Goal: Find specific page/section: Find specific page/section

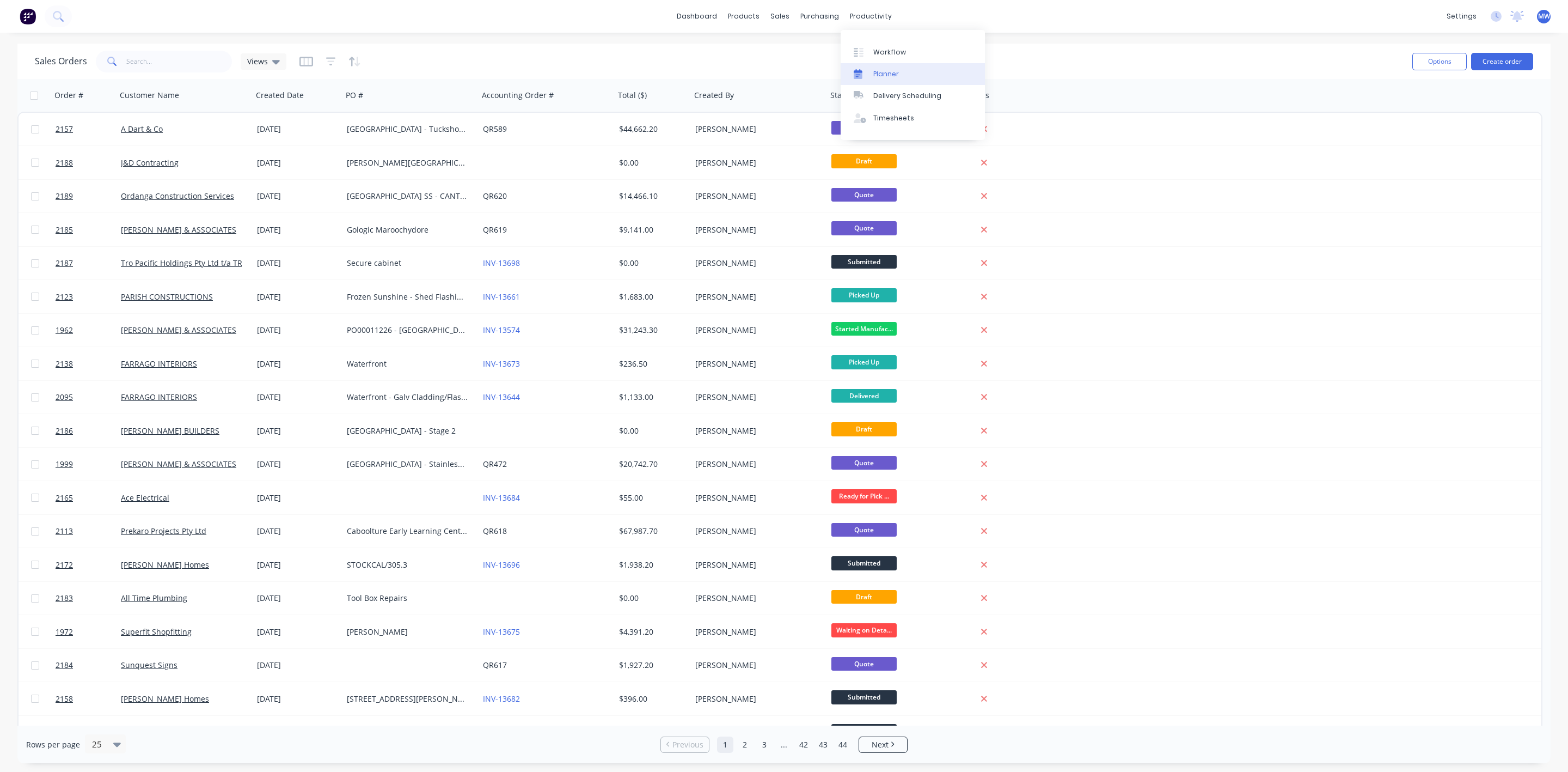
click at [892, 72] on div "Planner" at bounding box center [886, 74] width 26 height 10
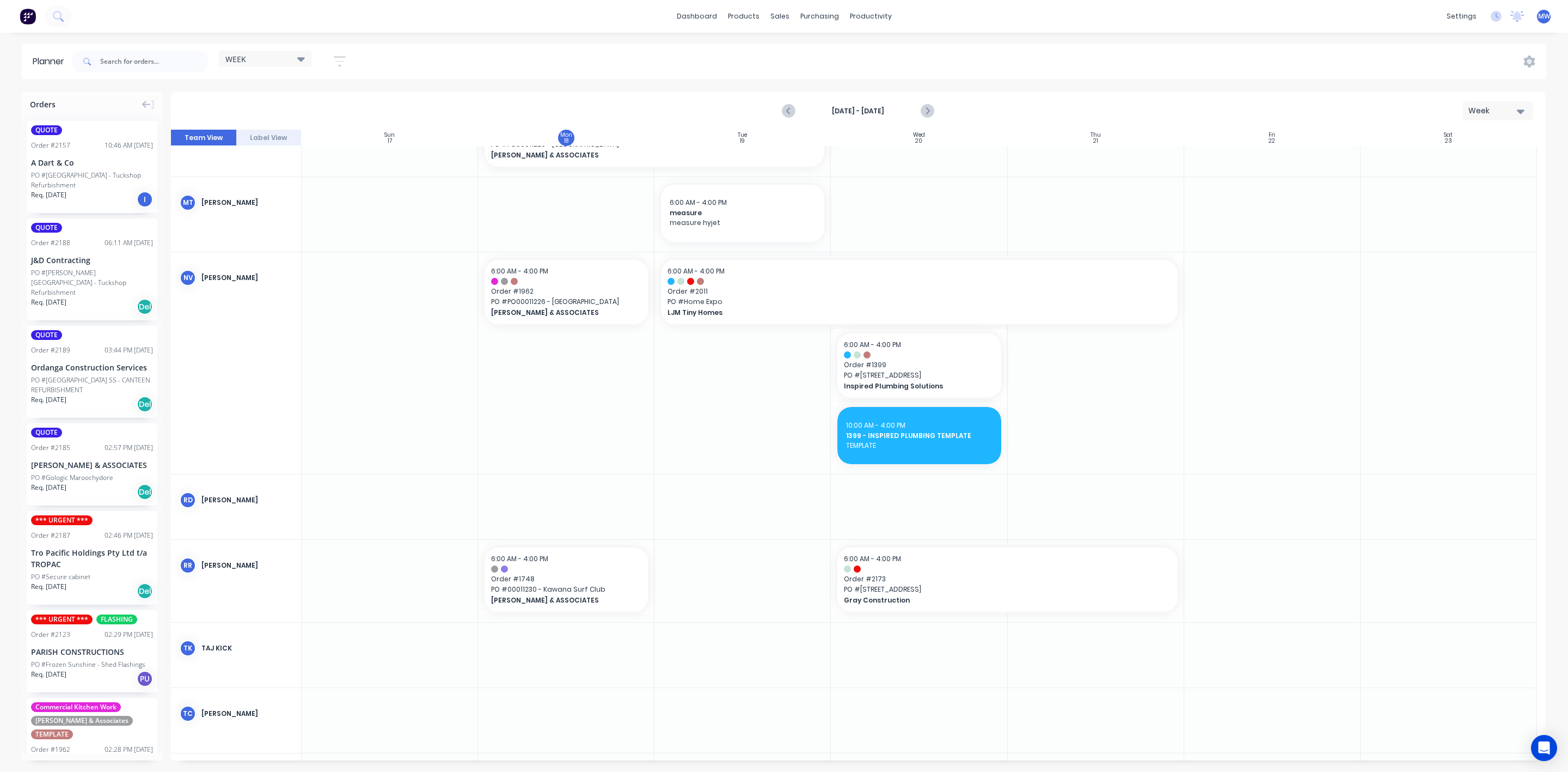
scroll to position [654, 0]
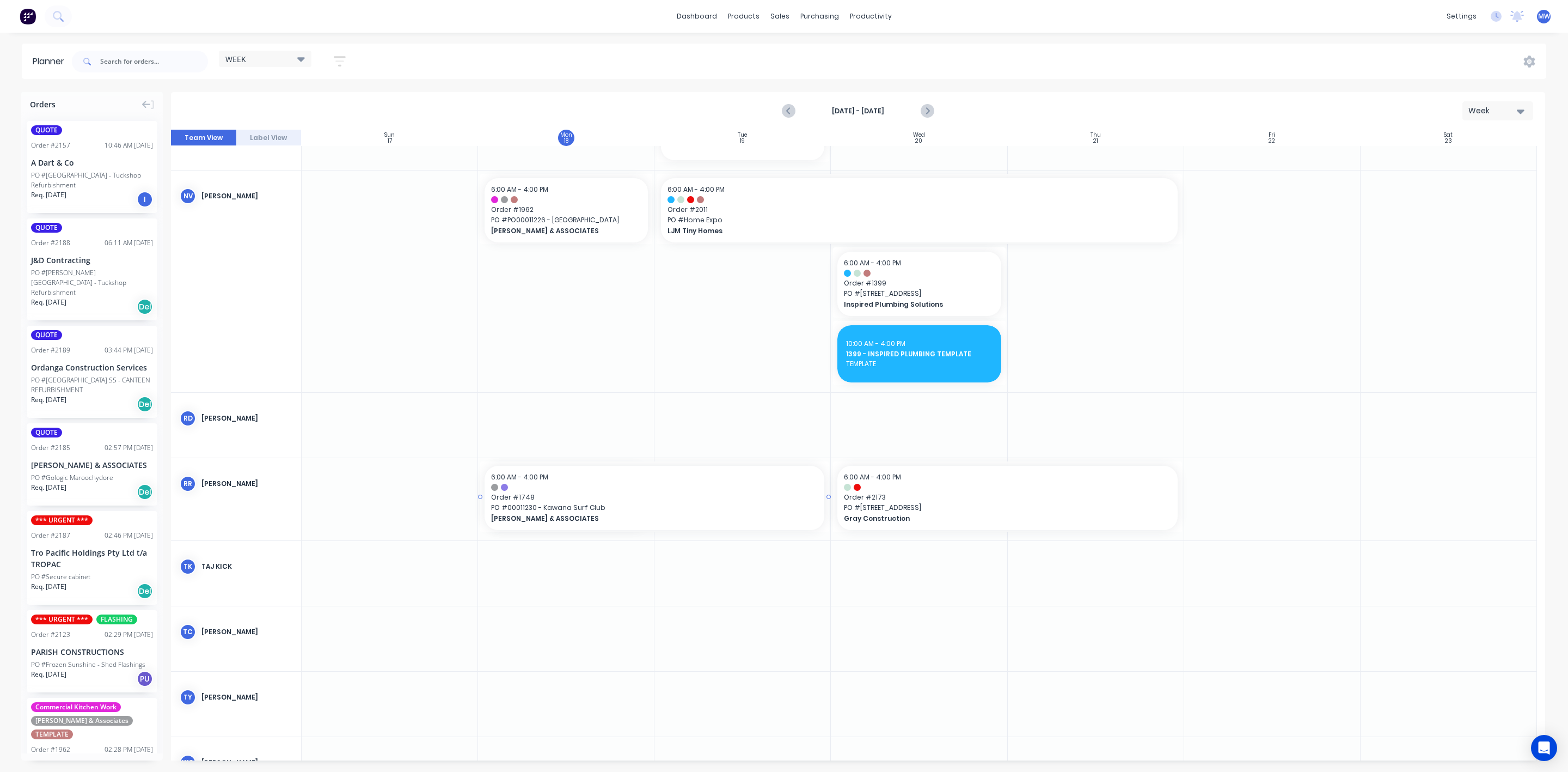
drag, startPoint x: 649, startPoint y: 497, endPoint x: 685, endPoint y: 499, distance: 36.1
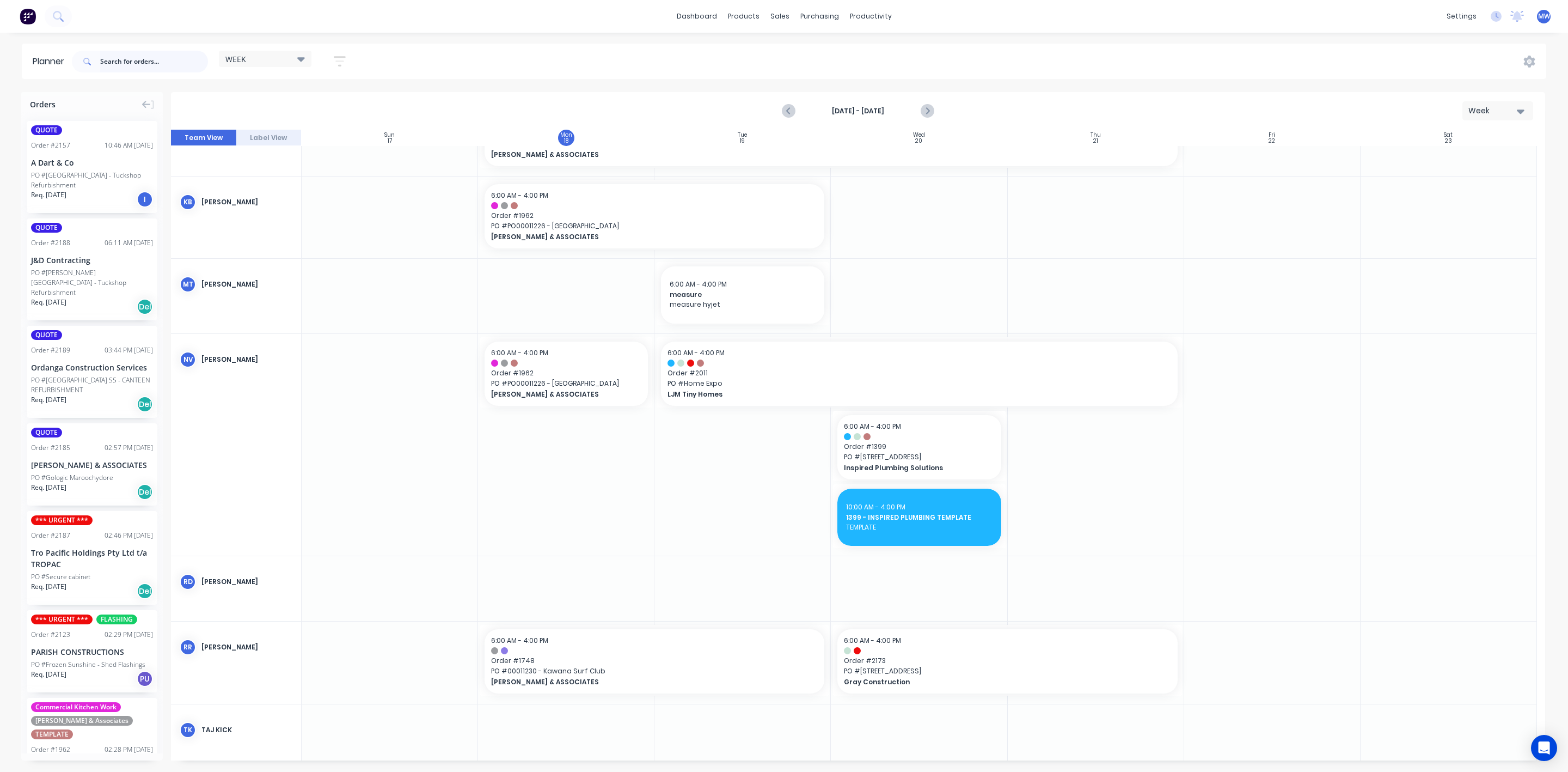
click at [144, 70] on input "text" at bounding box center [153, 61] width 108 height 22
type input "2162"
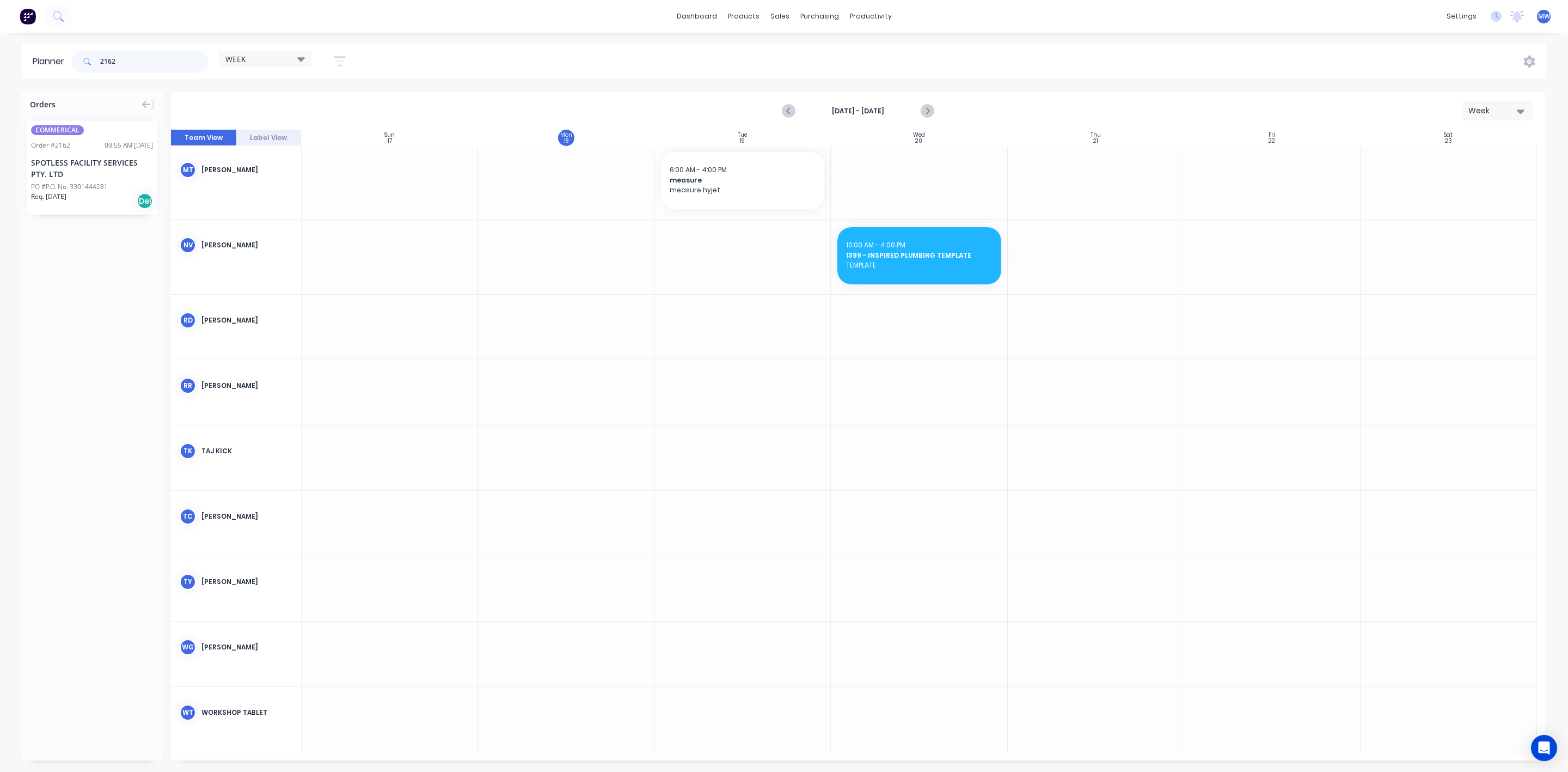
scroll to position [382, 0]
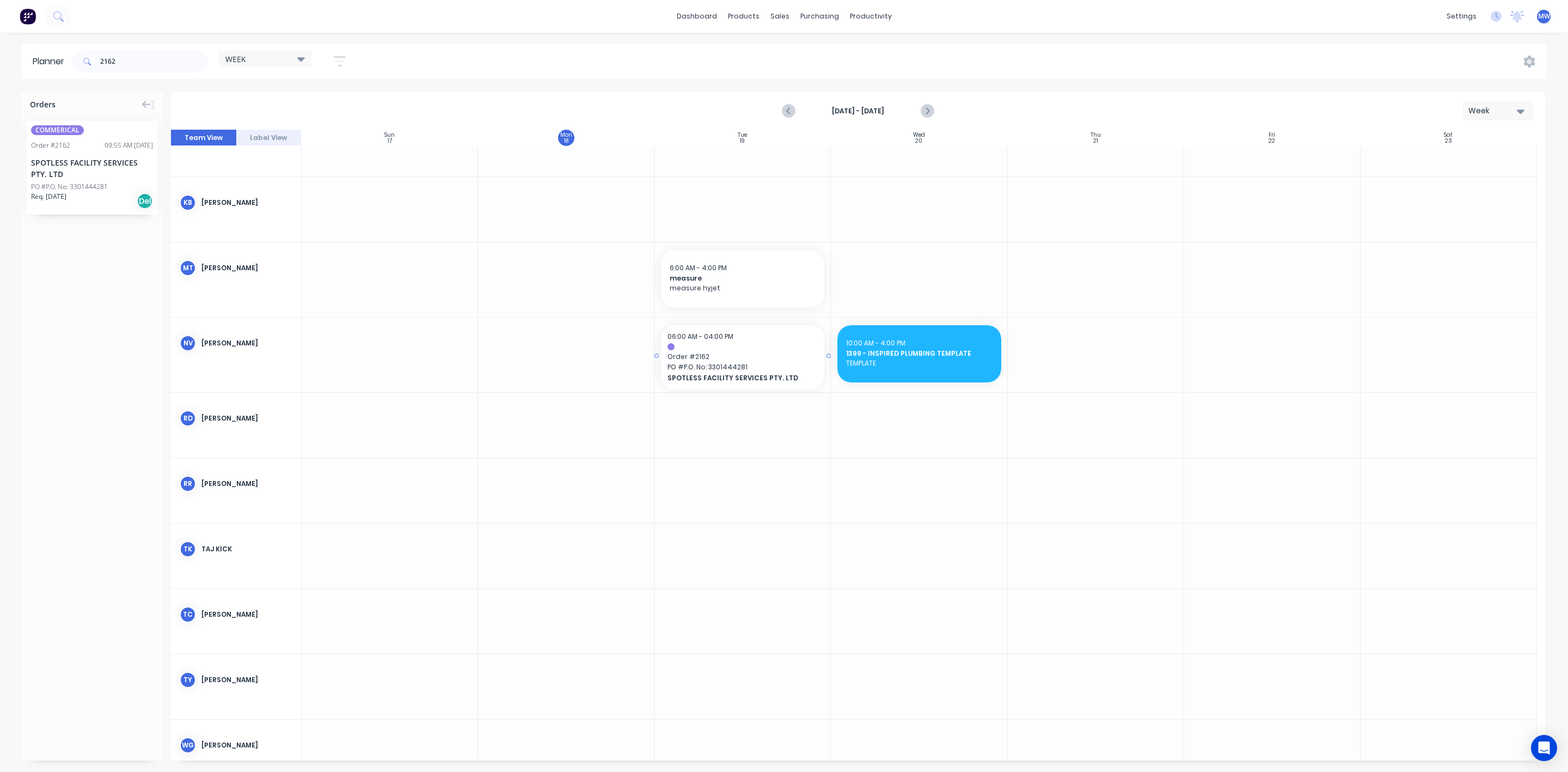
drag, startPoint x: 73, startPoint y: 158, endPoint x: 721, endPoint y: 346, distance: 674.7
drag, startPoint x: 148, startPoint y: 58, endPoint x: 0, endPoint y: 62, distance: 148.1
click at [0, 70] on div "Planner 2162 WEEK Save new view None edit WEEK (Default) edit Rex edit SCSM - M…" at bounding box center [784, 61] width 1568 height 36
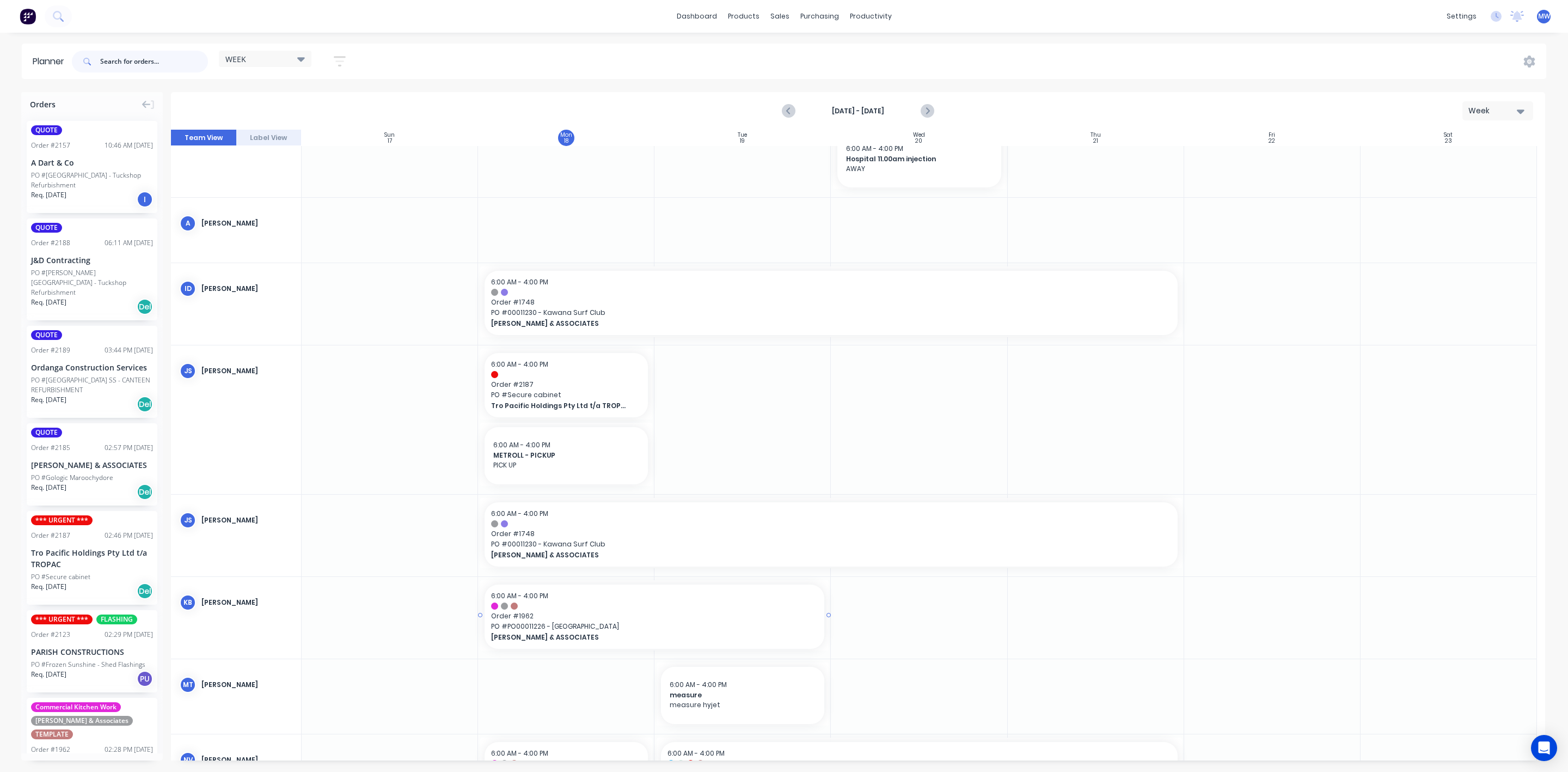
scroll to position [0, 0]
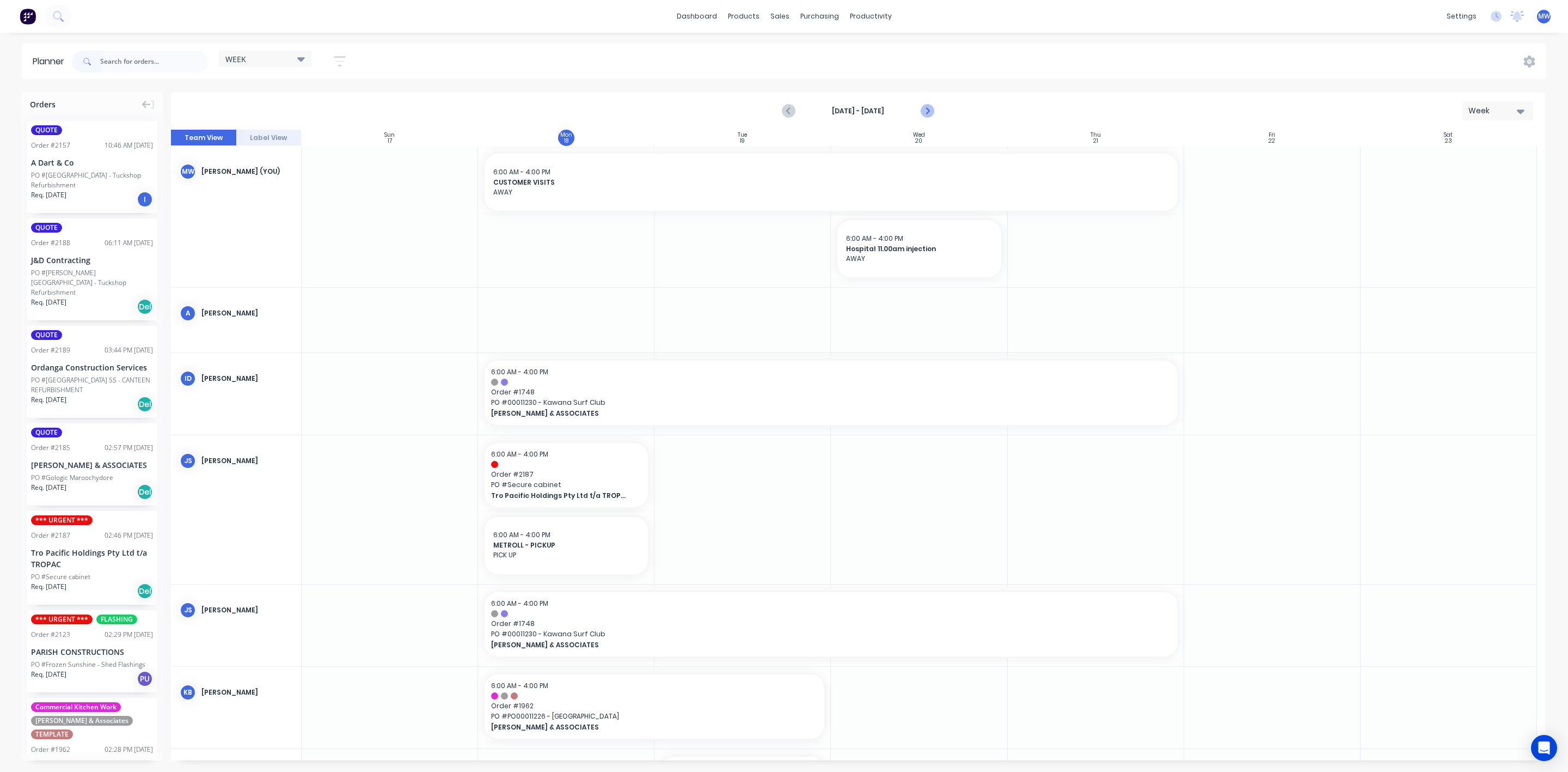
click at [924, 112] on icon "Next page" at bounding box center [926, 111] width 13 height 13
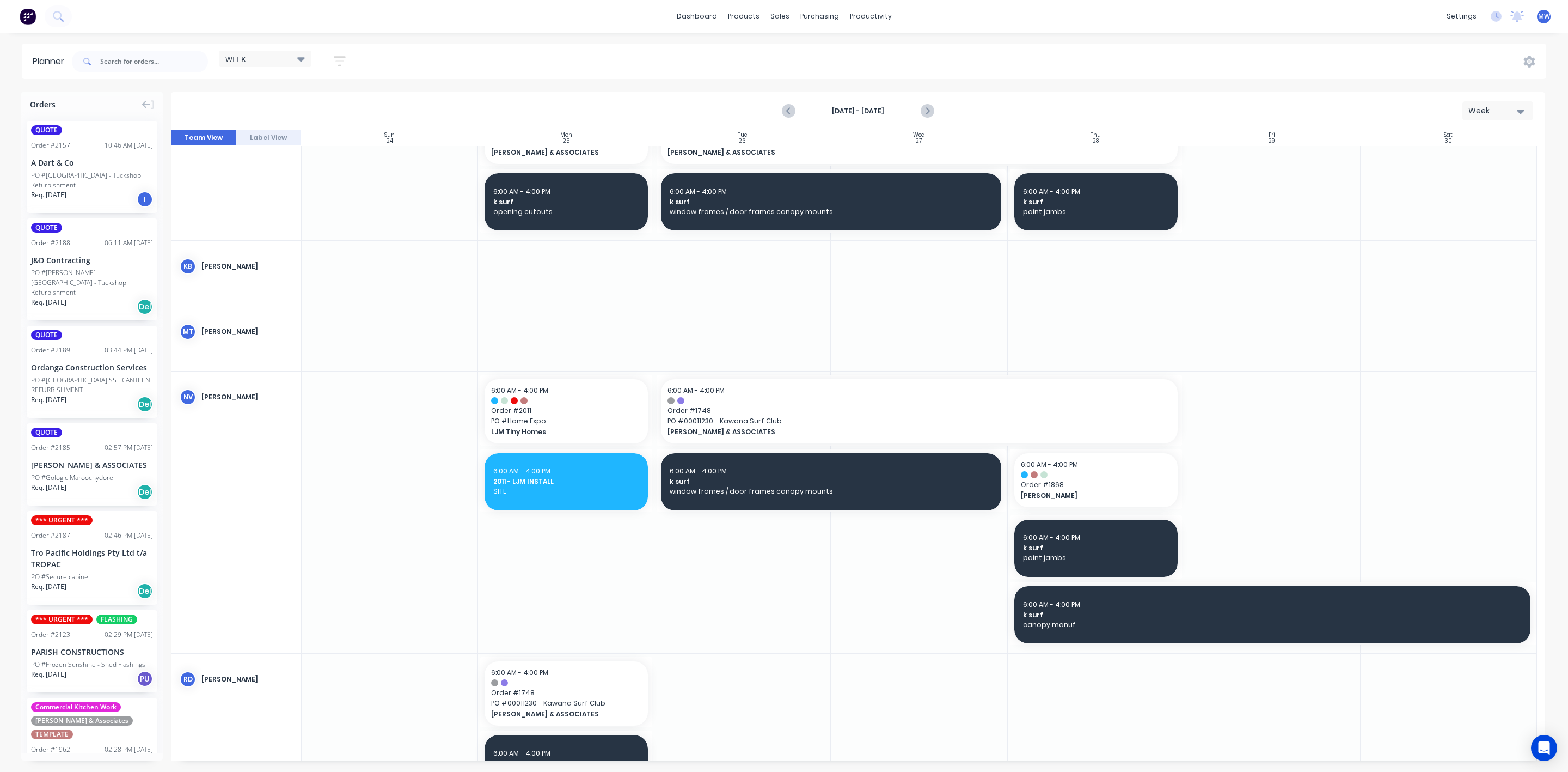
scroll to position [490, 0]
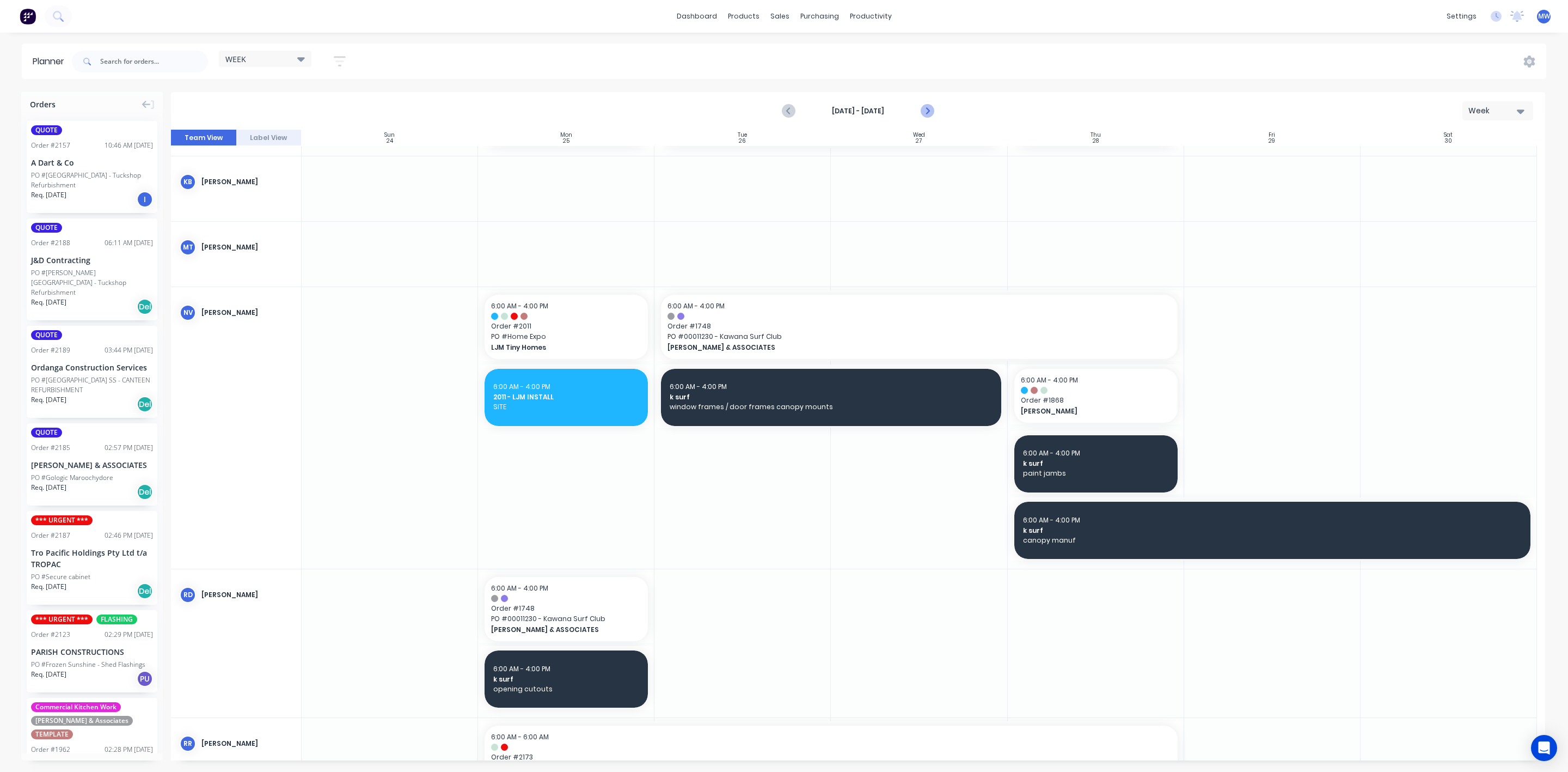
click at [925, 111] on icon "Next page" at bounding box center [926, 111] width 13 height 13
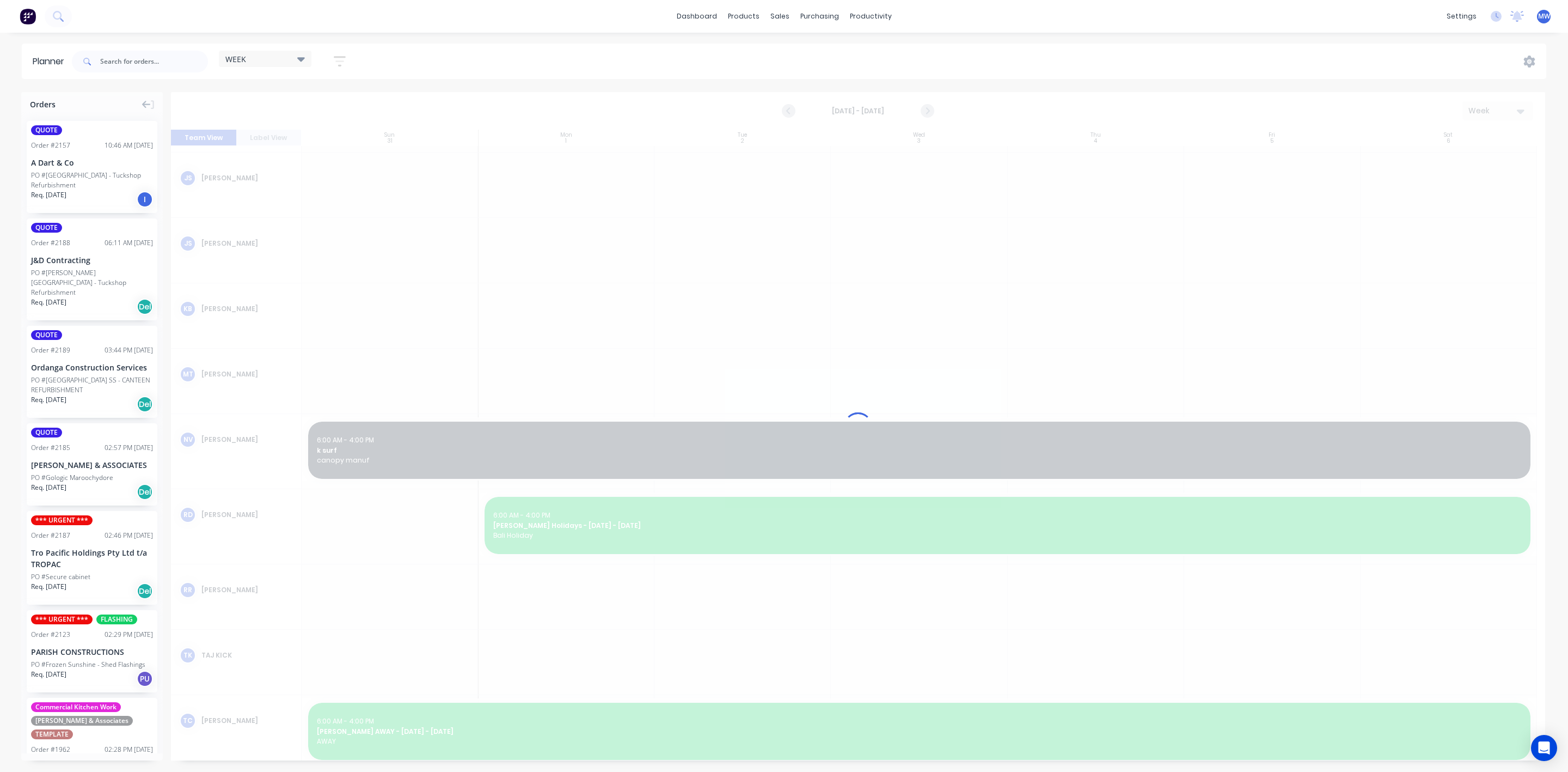
scroll to position [207, 0]
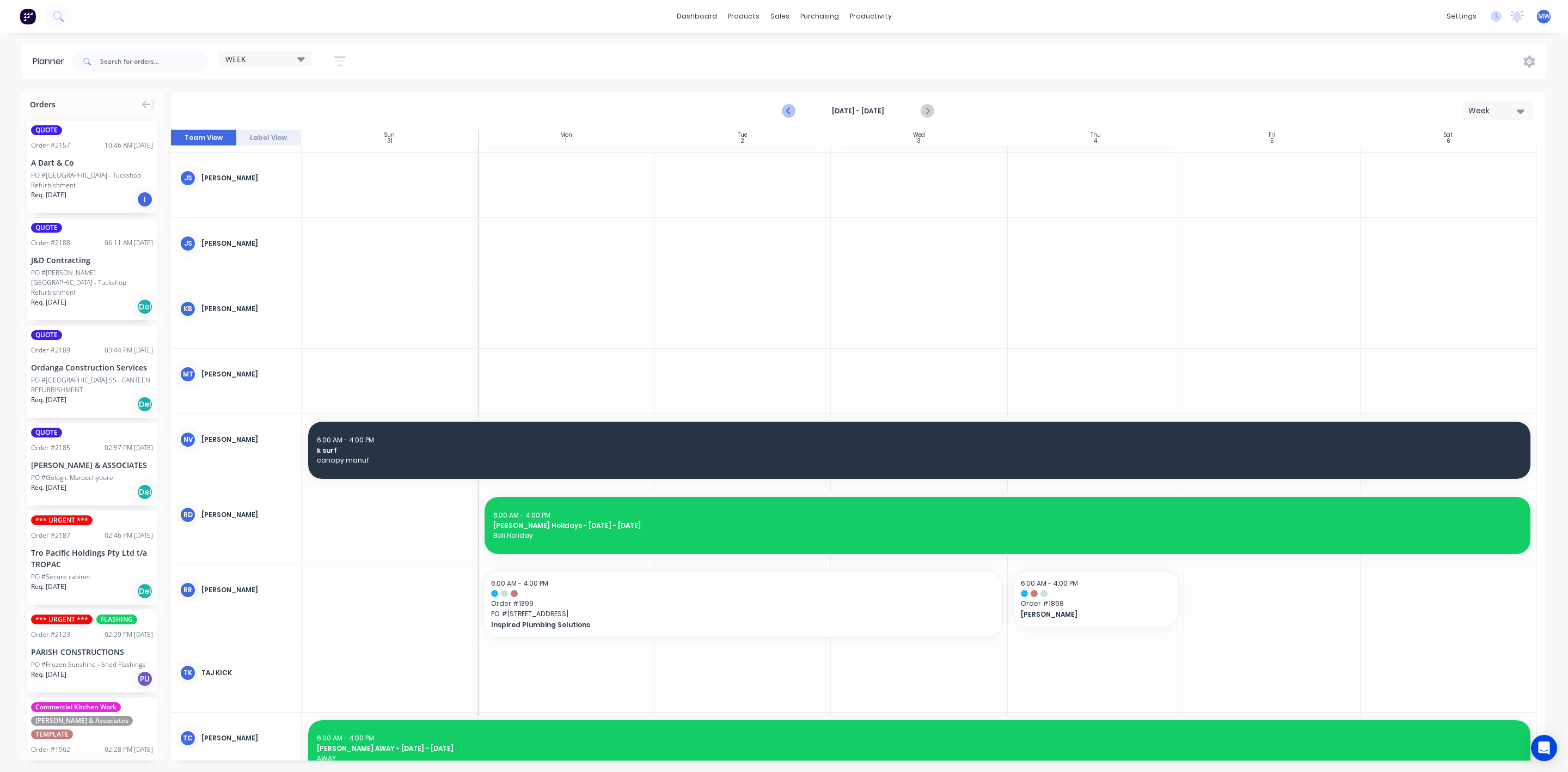
click at [787, 112] on icon "Previous page" at bounding box center [788, 111] width 13 height 13
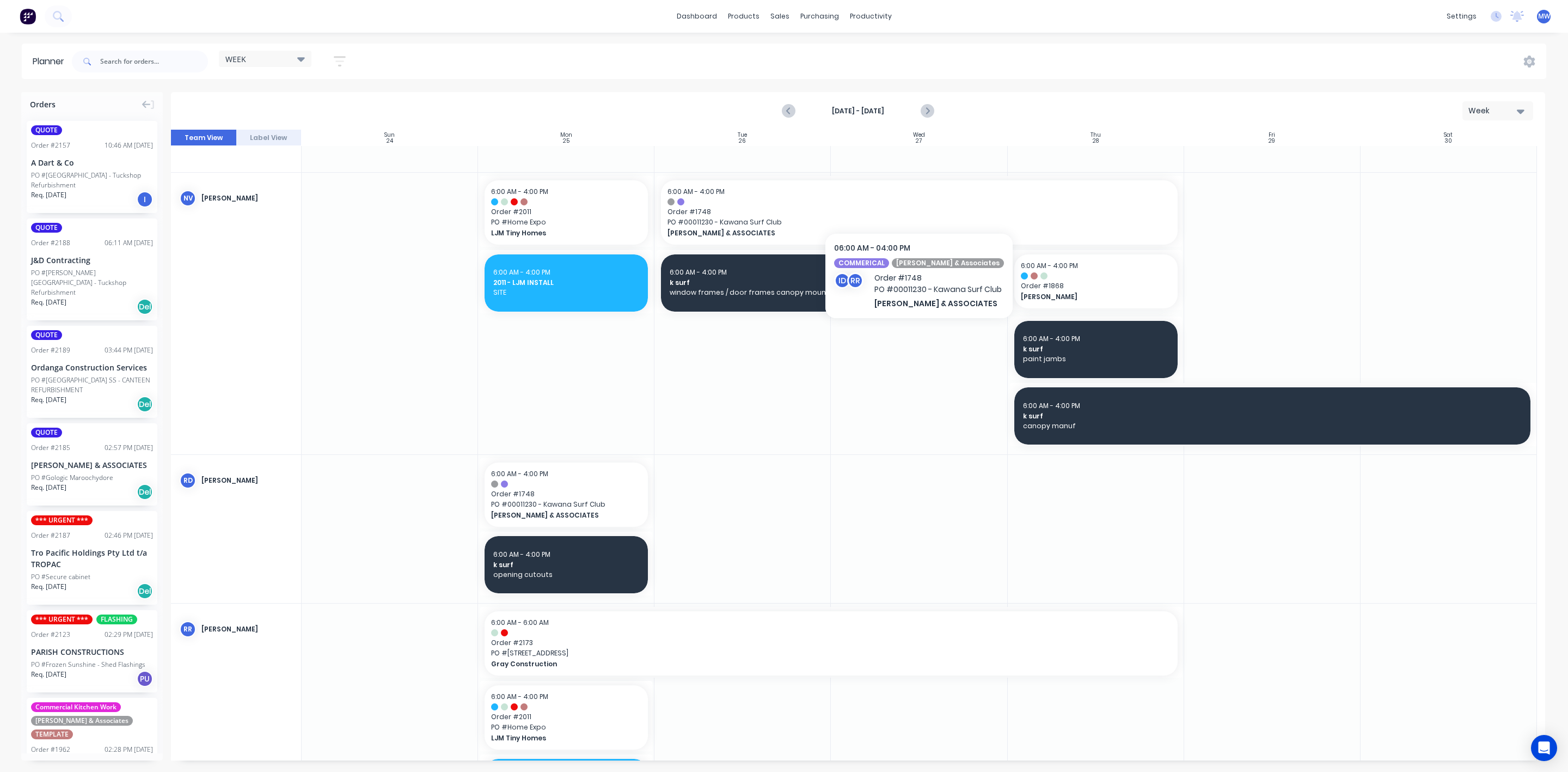
scroll to position [607, 0]
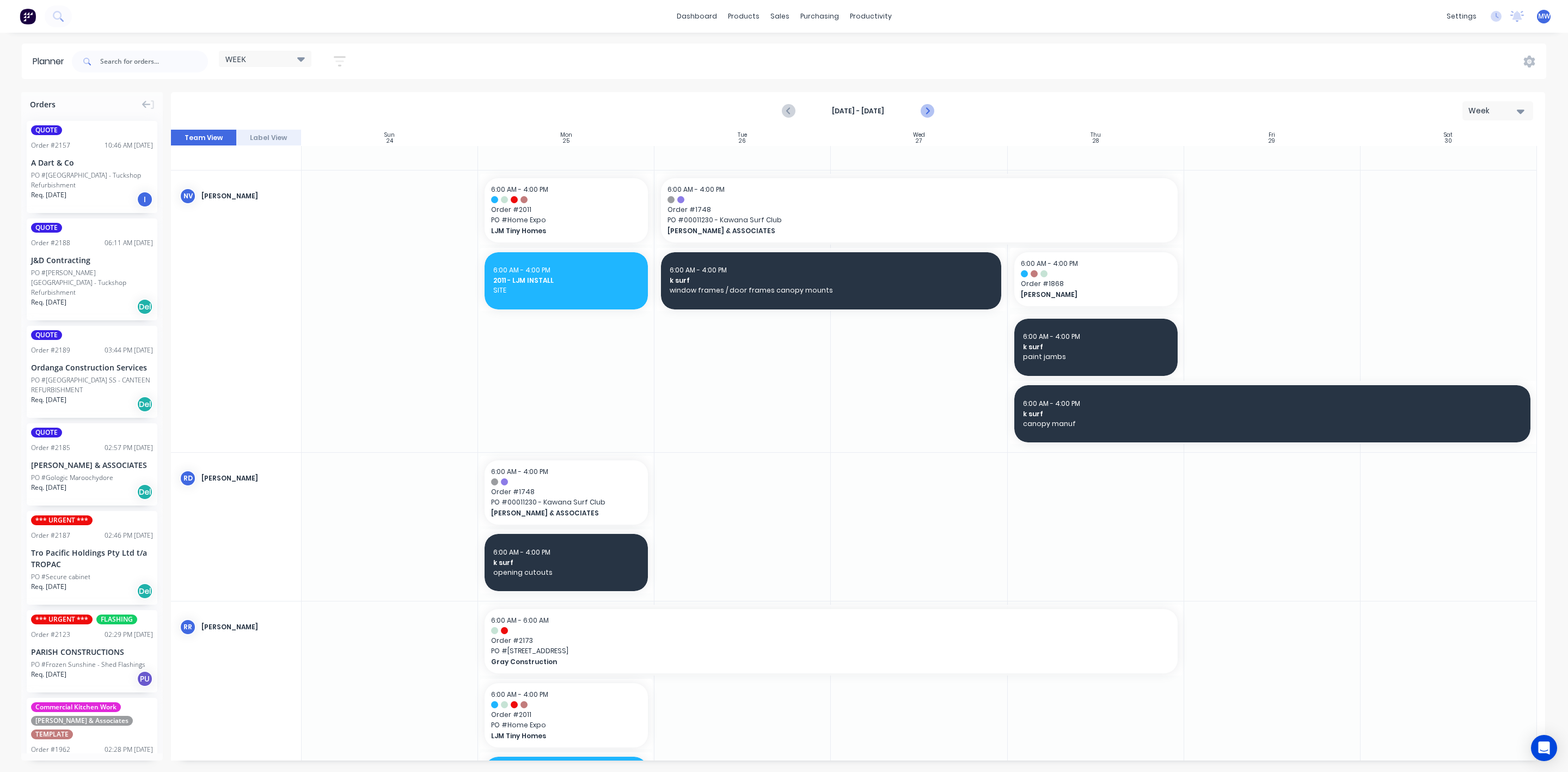
click at [925, 110] on icon "Next page" at bounding box center [926, 111] width 13 height 13
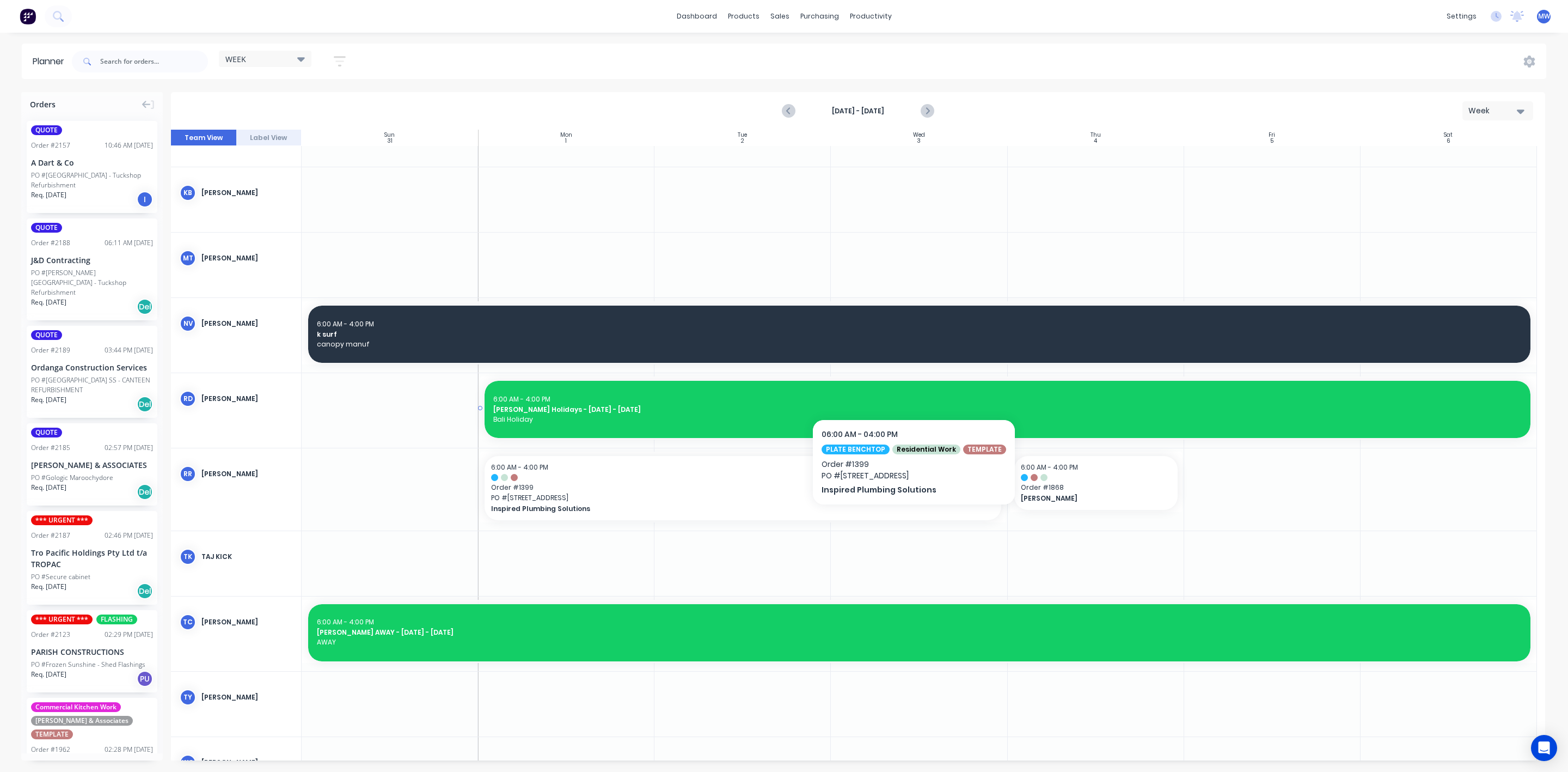
scroll to position [322, 0]
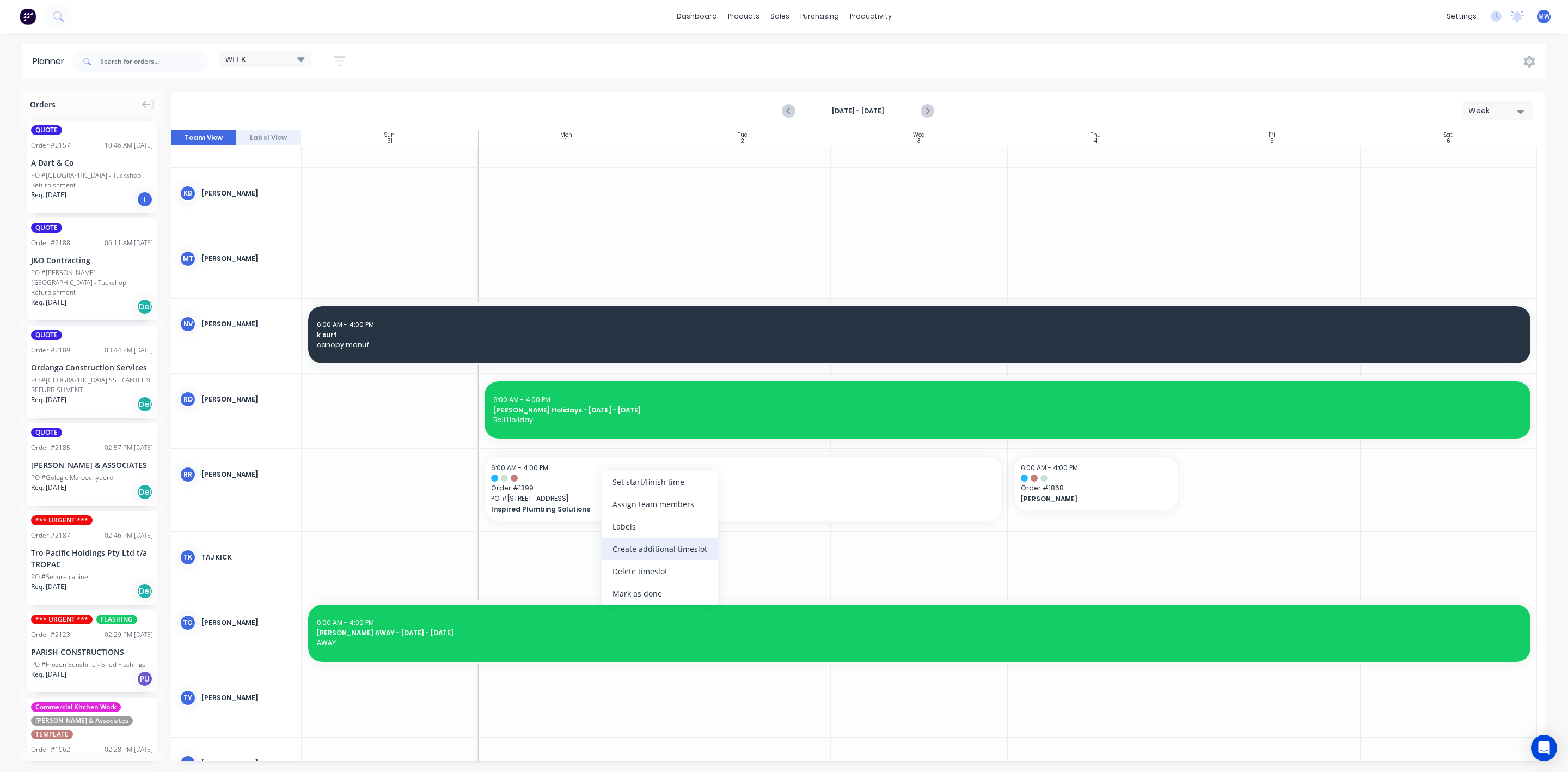
click at [680, 552] on div "Create additional timeslot" at bounding box center [660, 548] width 117 height 23
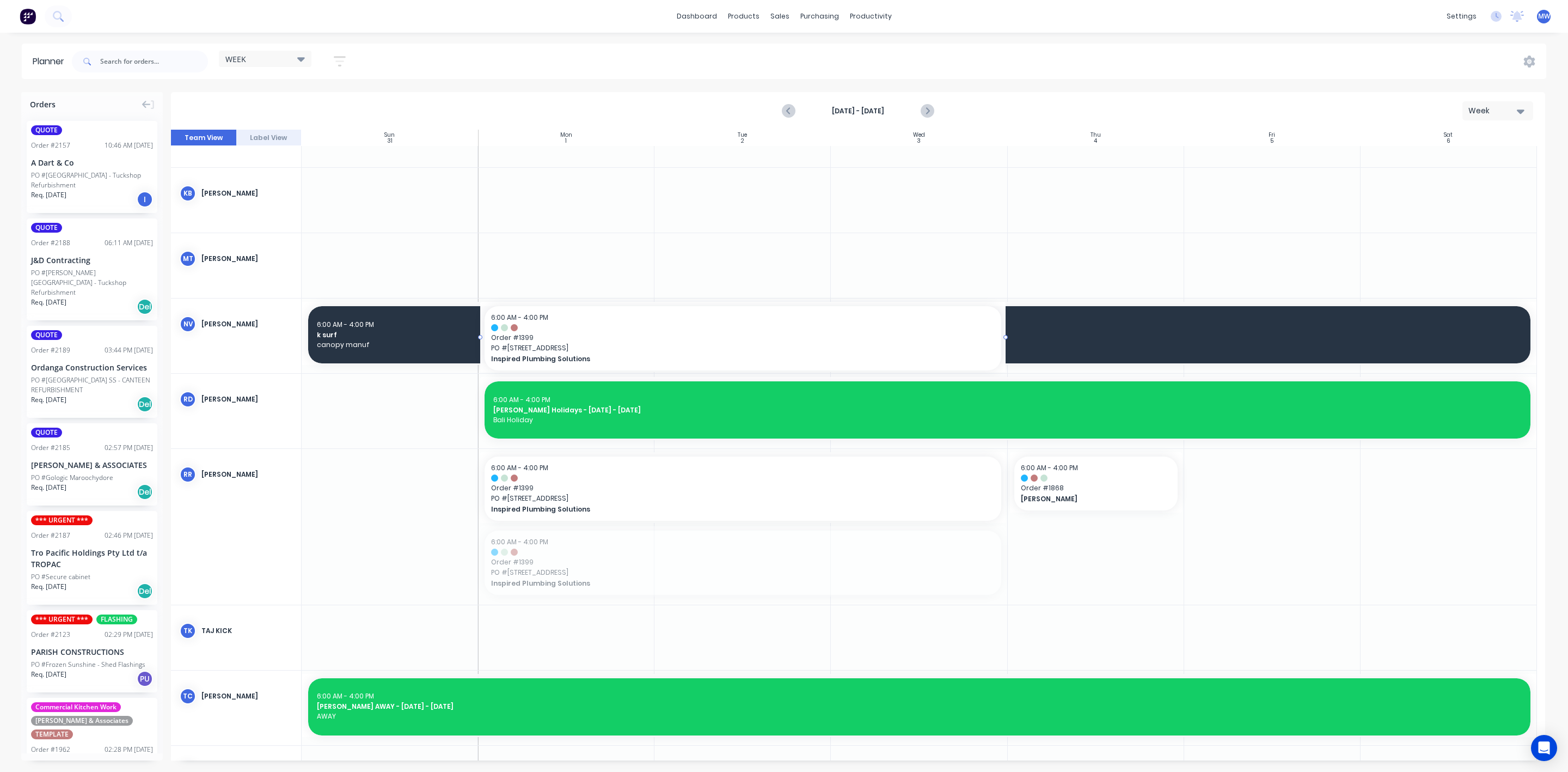
drag, startPoint x: 639, startPoint y: 557, endPoint x: 642, endPoint y: 362, distance: 195.0
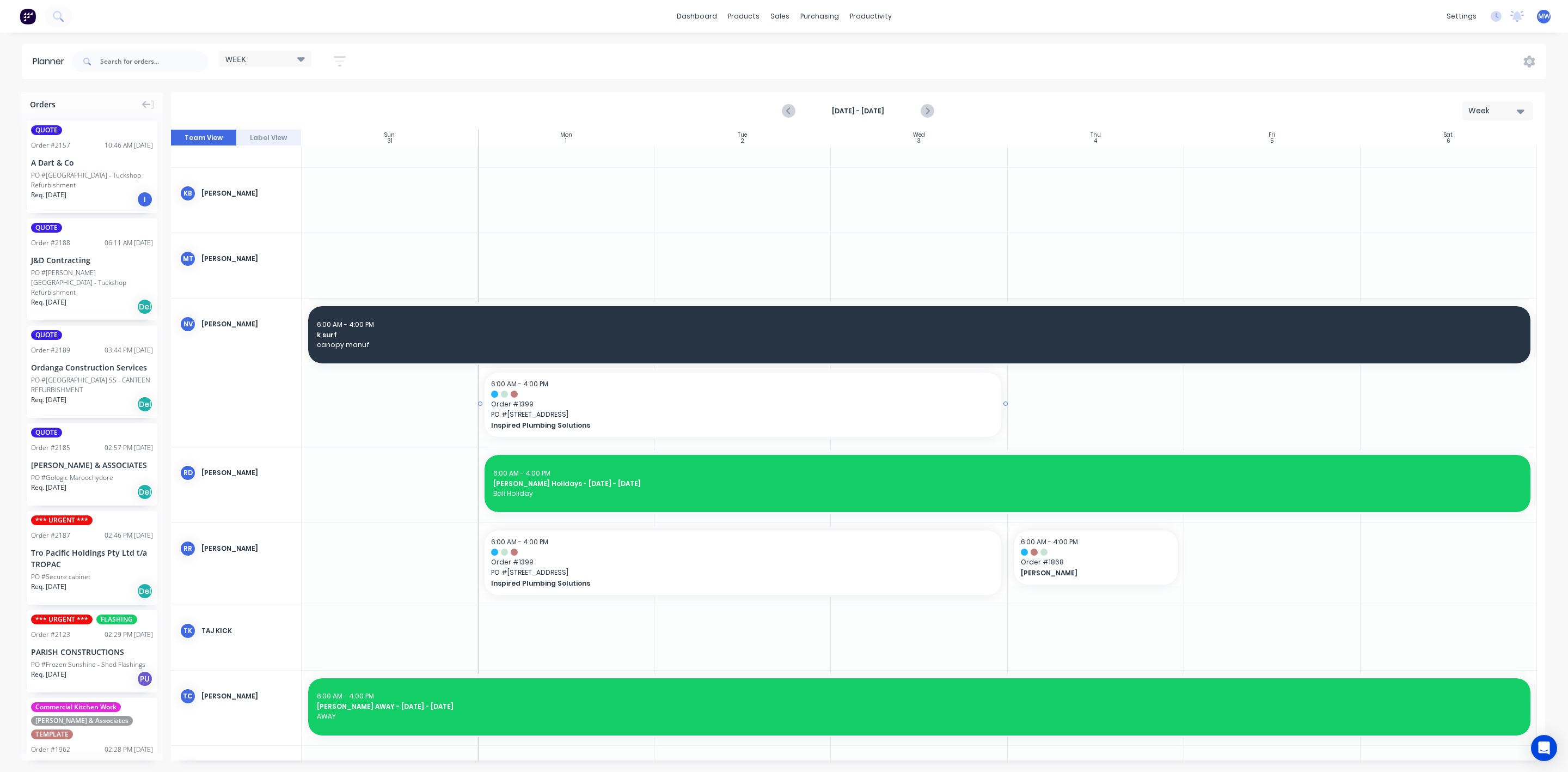
scroll to position [486, 0]
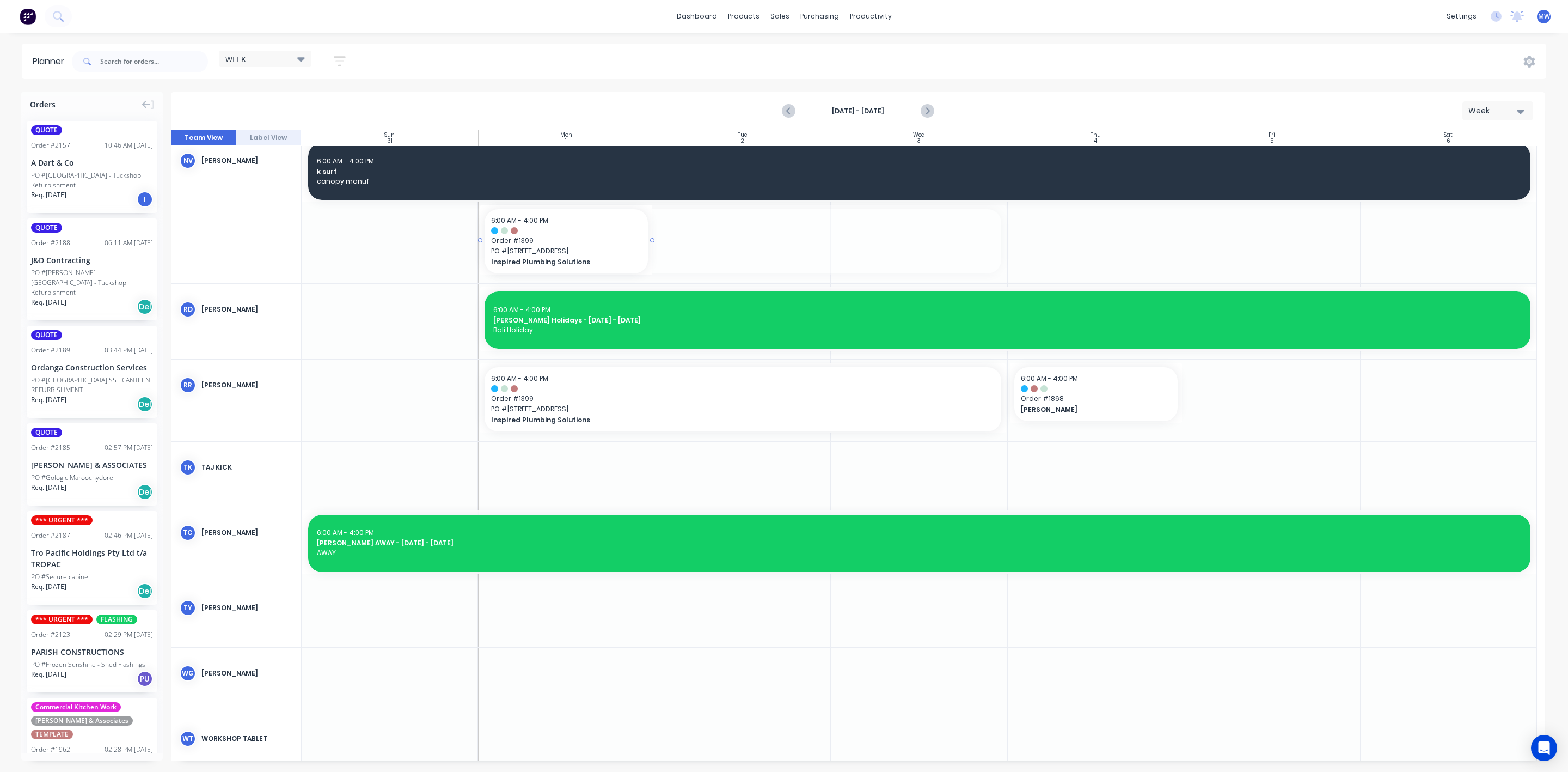
drag, startPoint x: 1001, startPoint y: 239, endPoint x: 624, endPoint y: 252, distance: 377.2
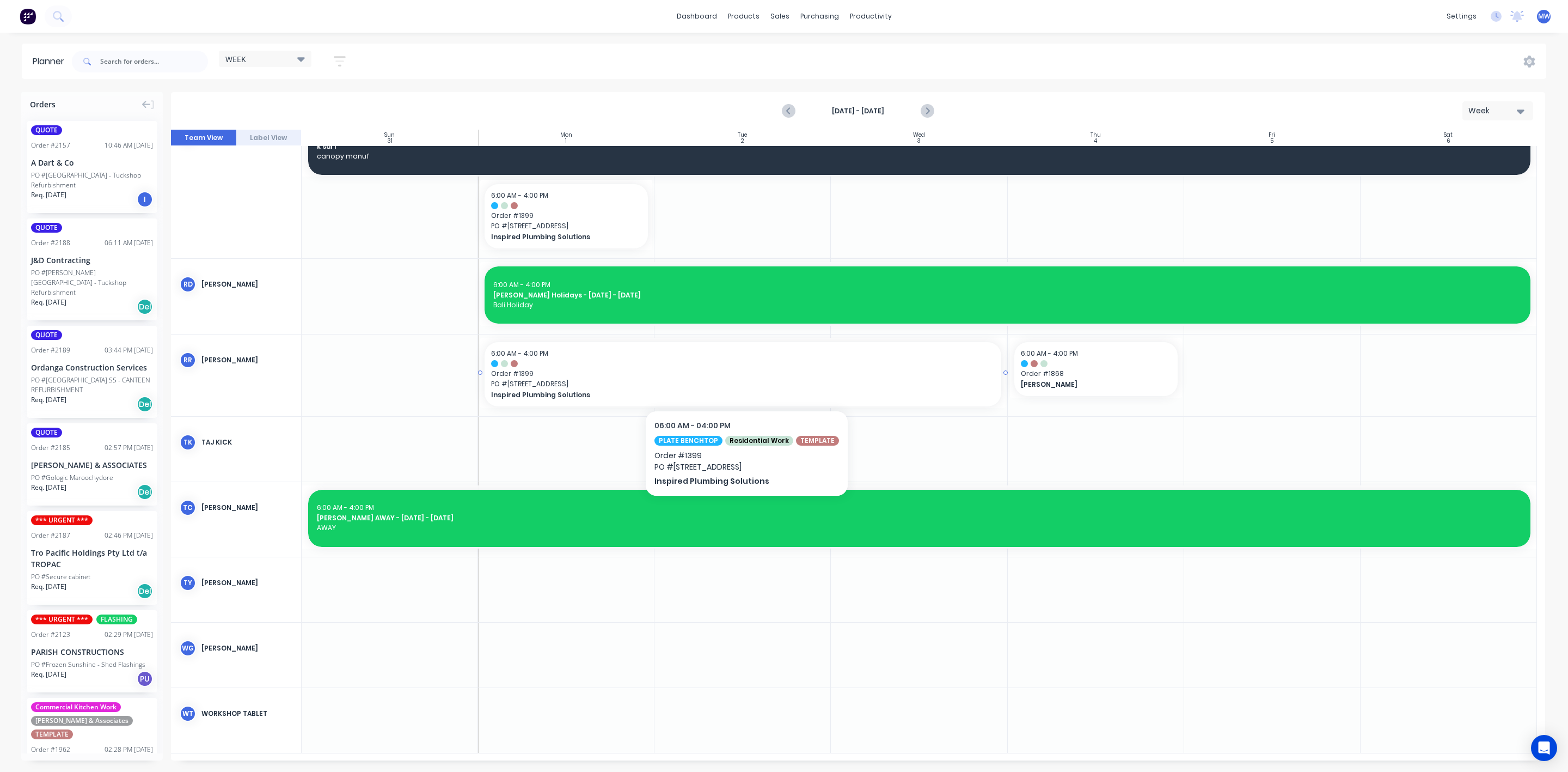
scroll to position [347, 0]
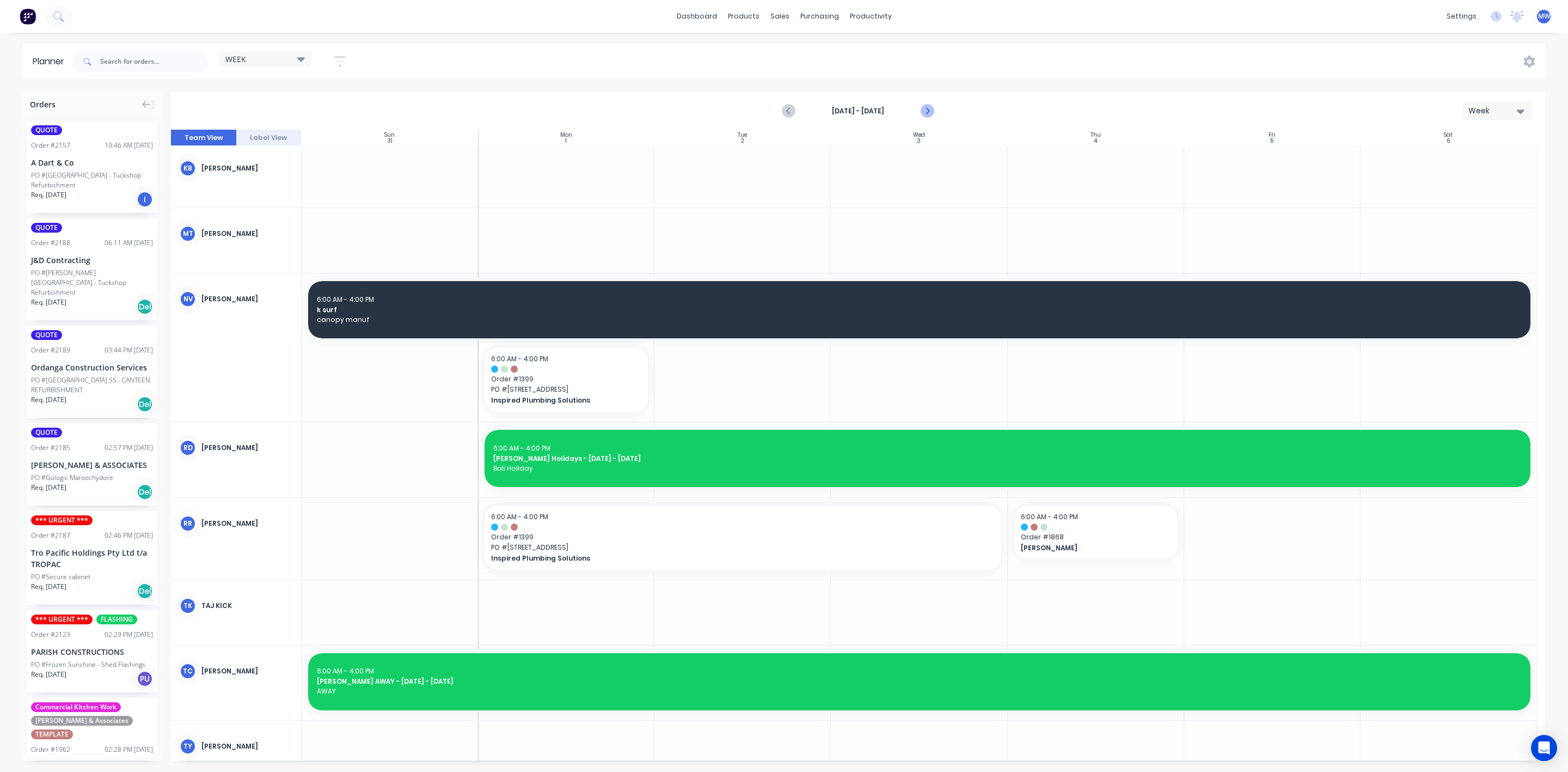
click at [927, 110] on icon "Next page" at bounding box center [926, 111] width 13 height 13
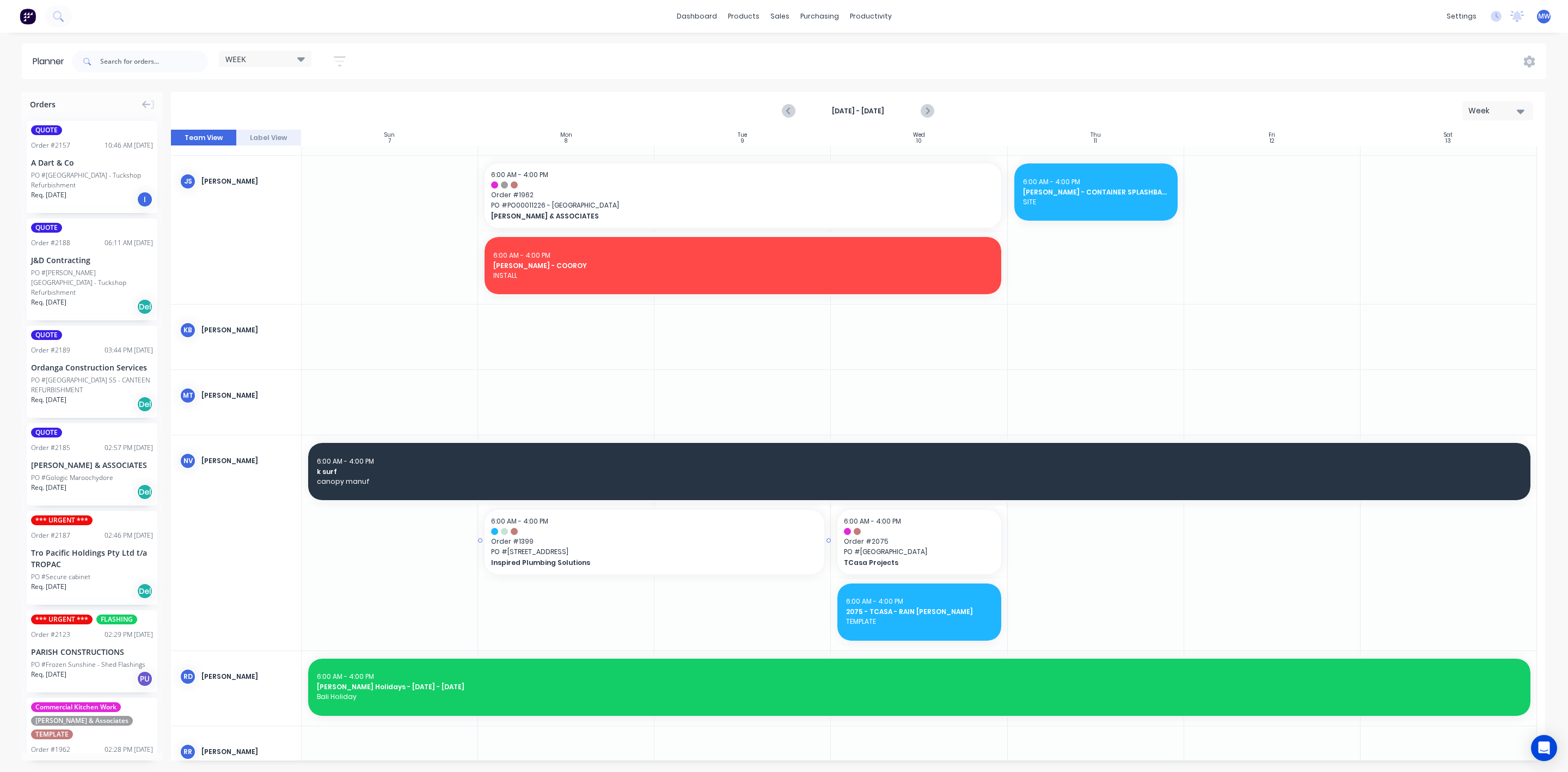
scroll to position [260, 0]
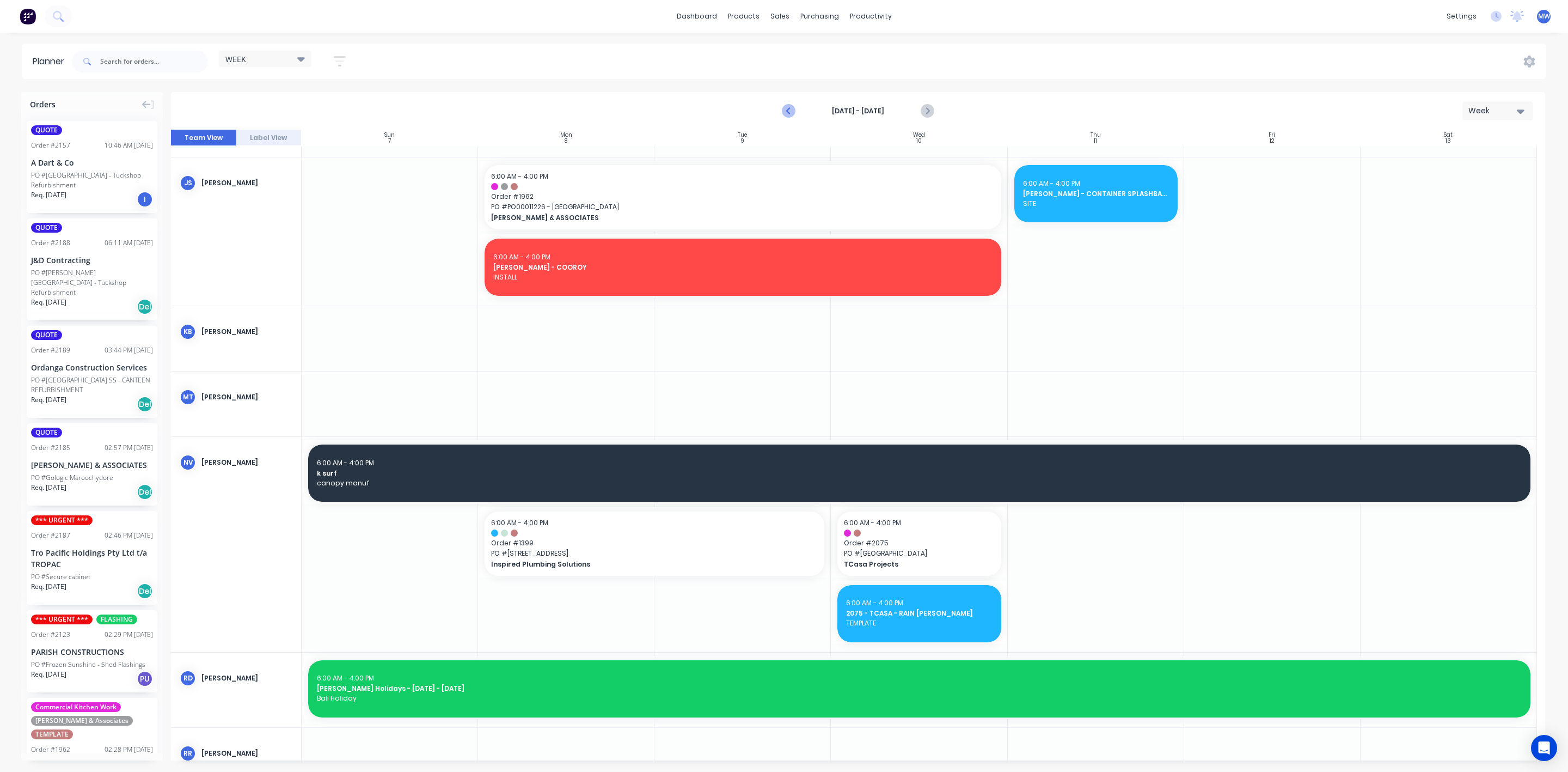
click at [785, 115] on icon "Previous page" at bounding box center [788, 111] width 13 height 13
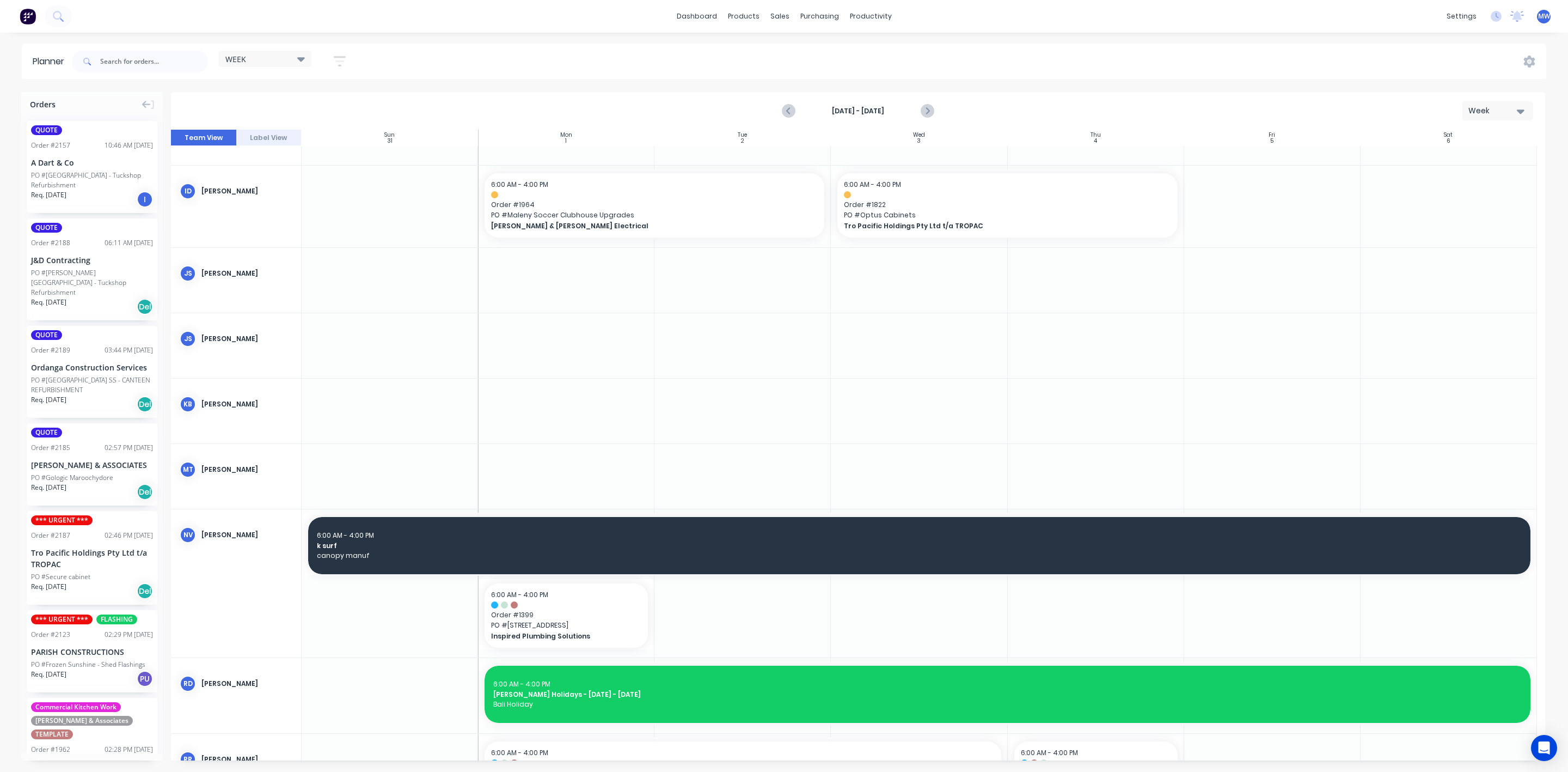
scroll to position [102, 0]
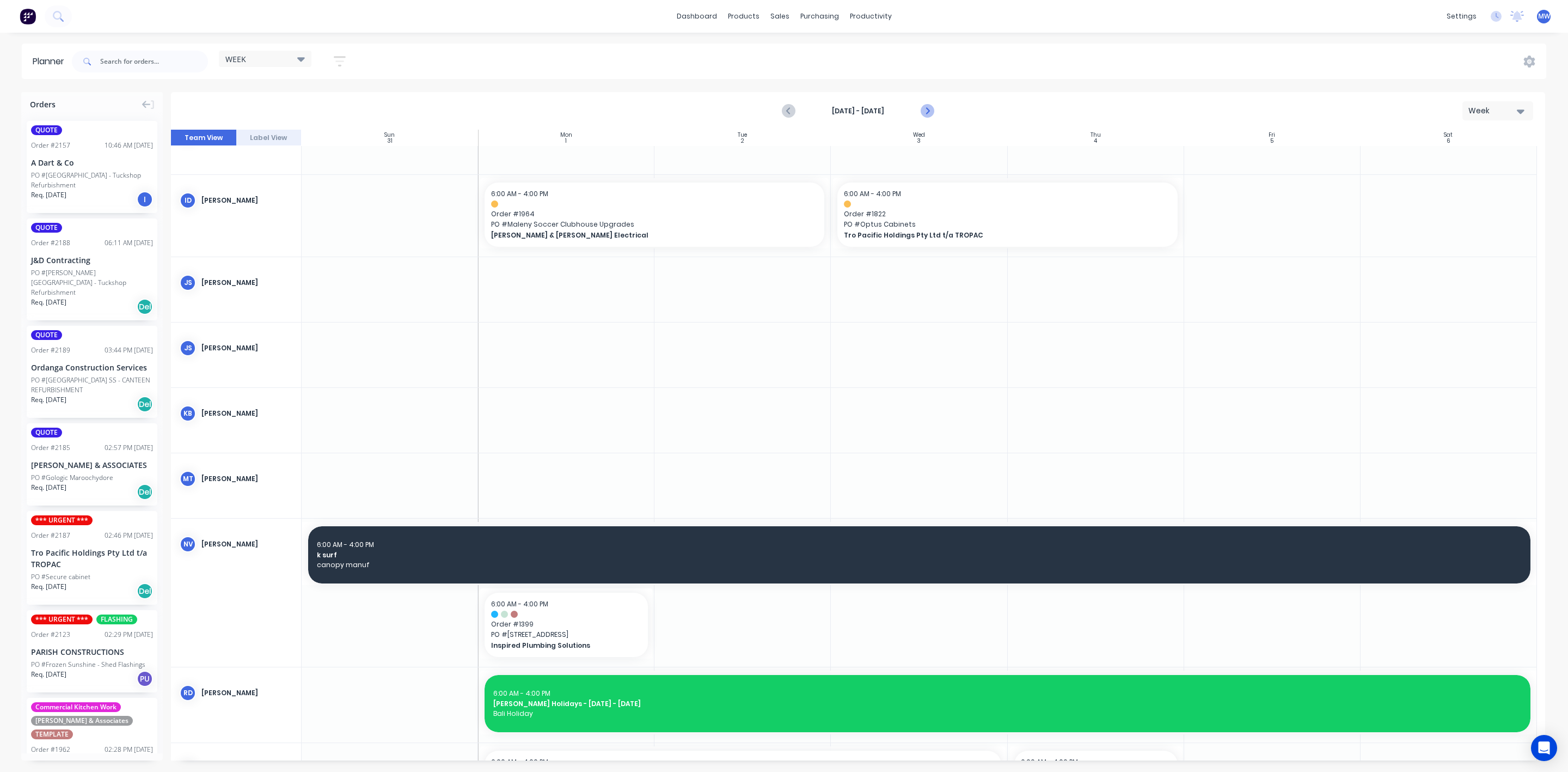
click at [929, 117] on icon "Next page" at bounding box center [926, 111] width 13 height 13
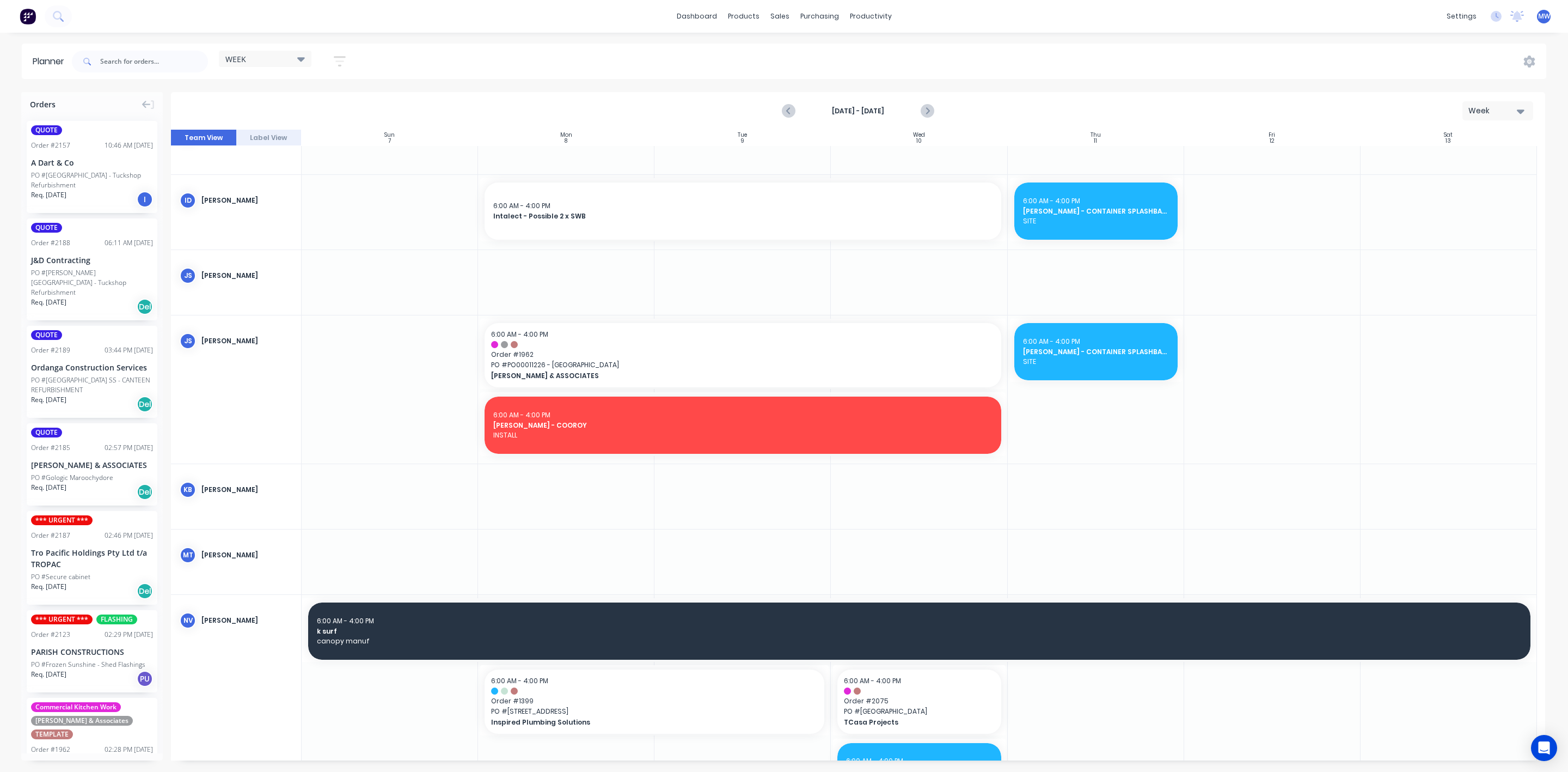
scroll to position [429, 0]
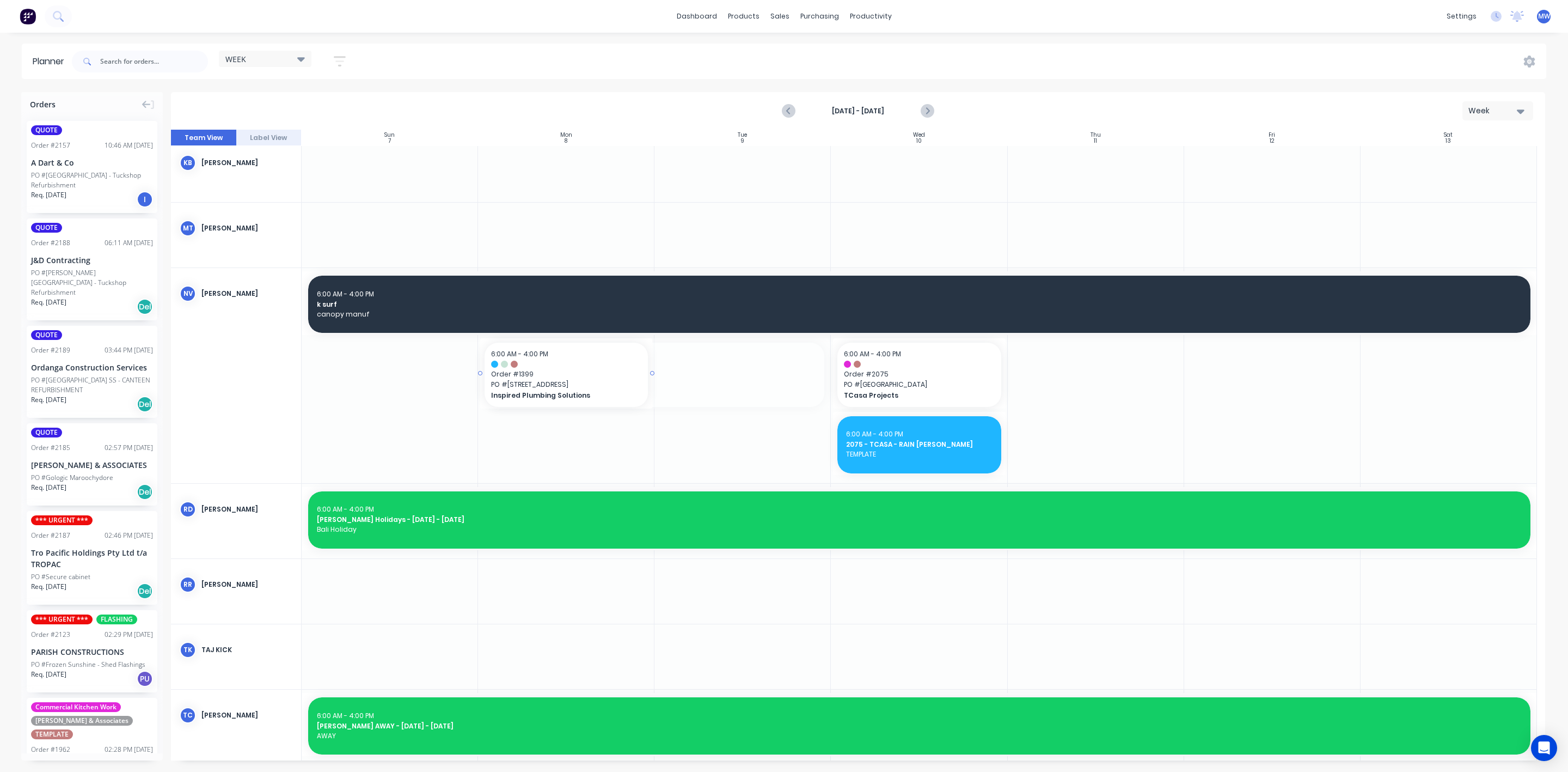
drag, startPoint x: 827, startPoint y: 374, endPoint x: 645, endPoint y: 386, distance: 182.4
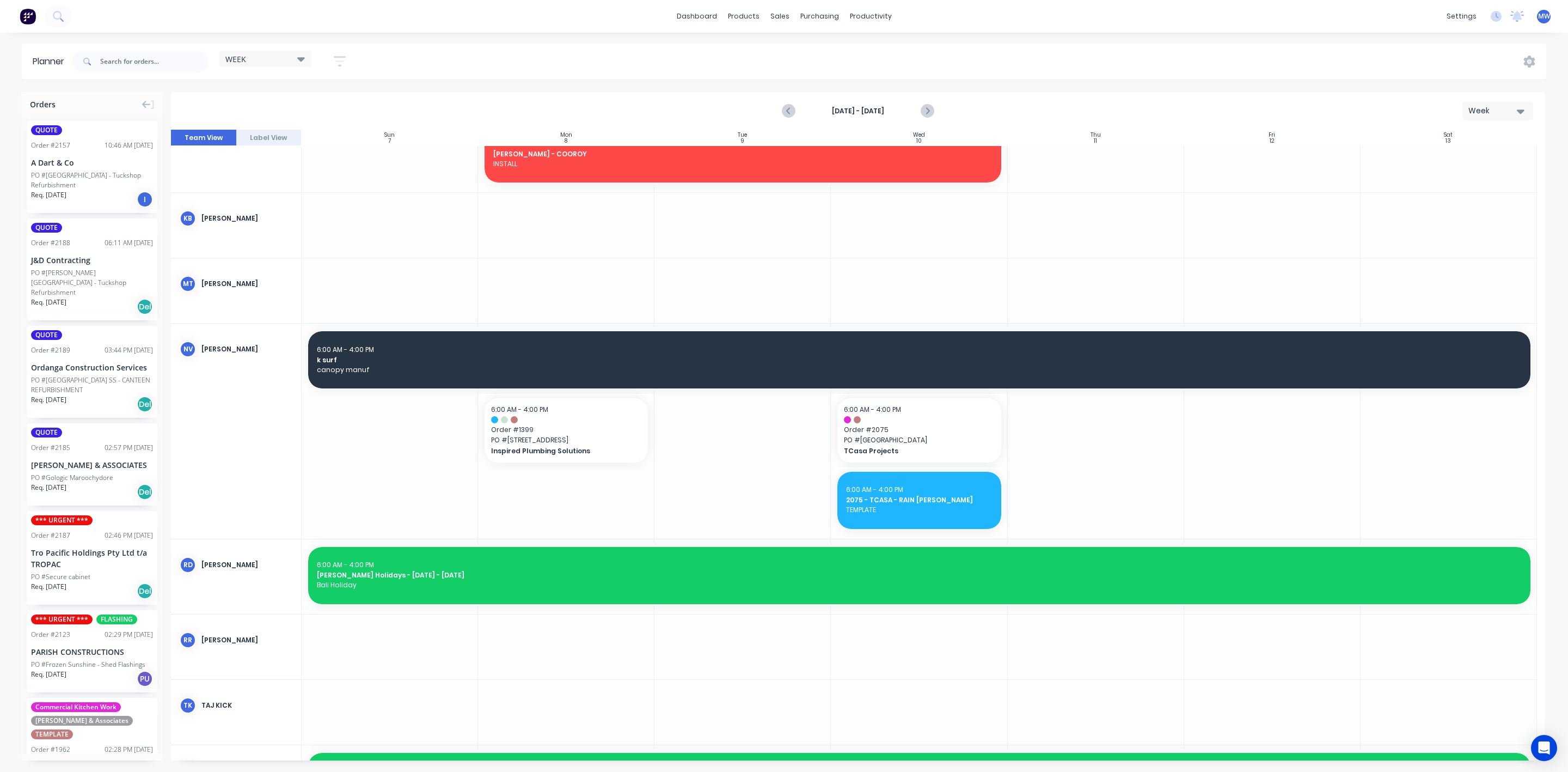
scroll to position [347, 0]
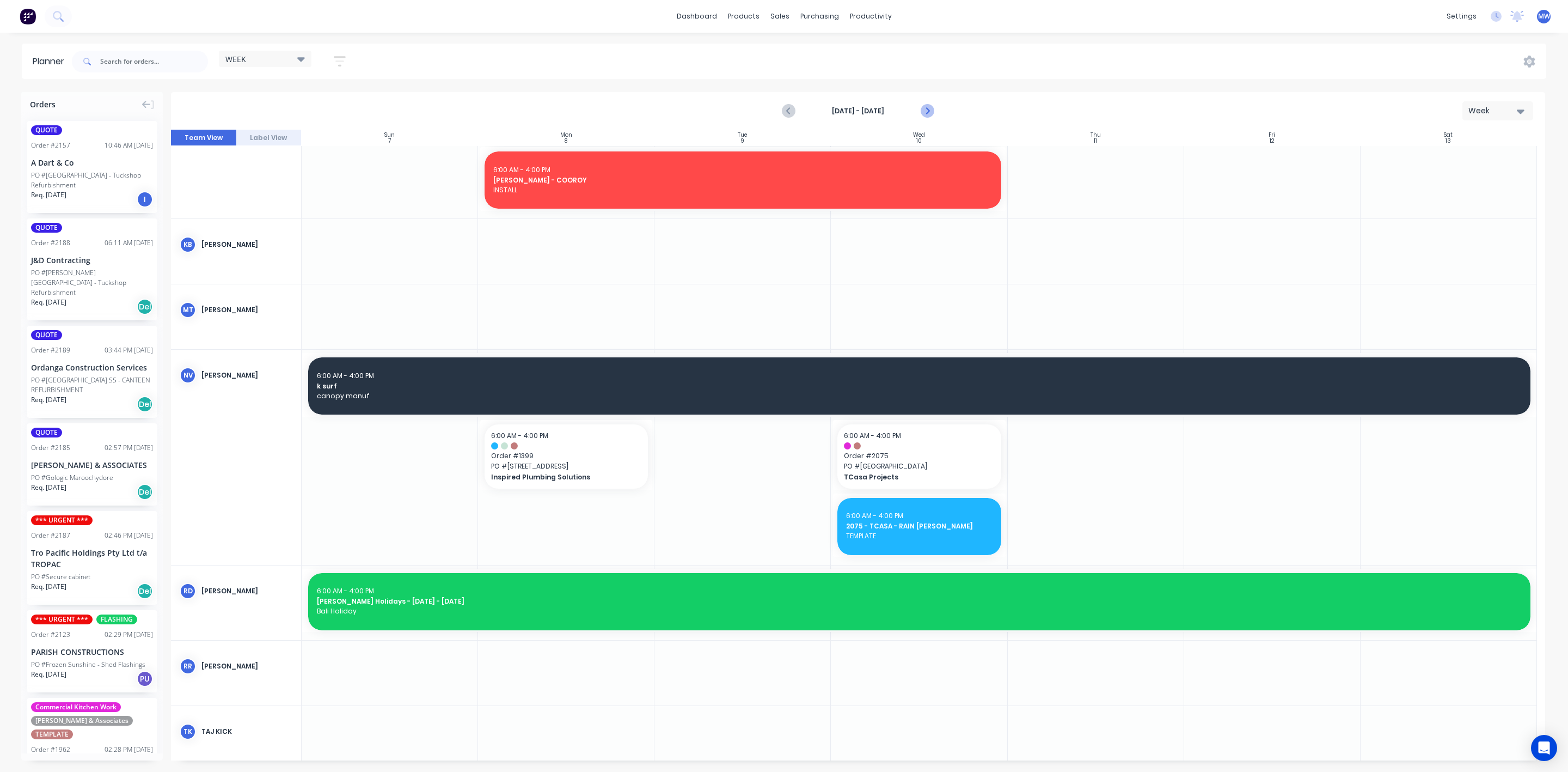
click at [922, 116] on icon "Next page" at bounding box center [926, 111] width 13 height 13
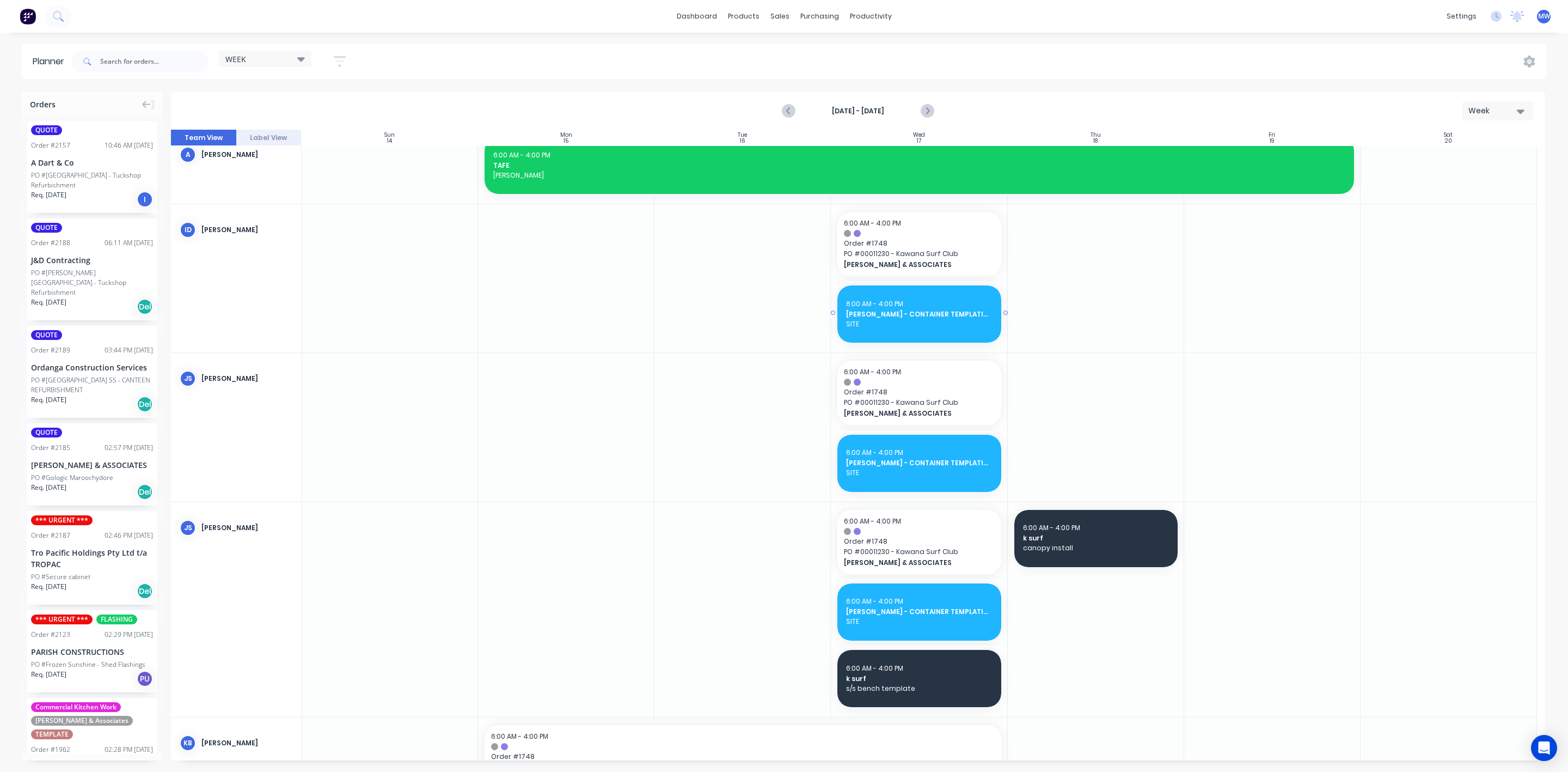
scroll to position [0, 0]
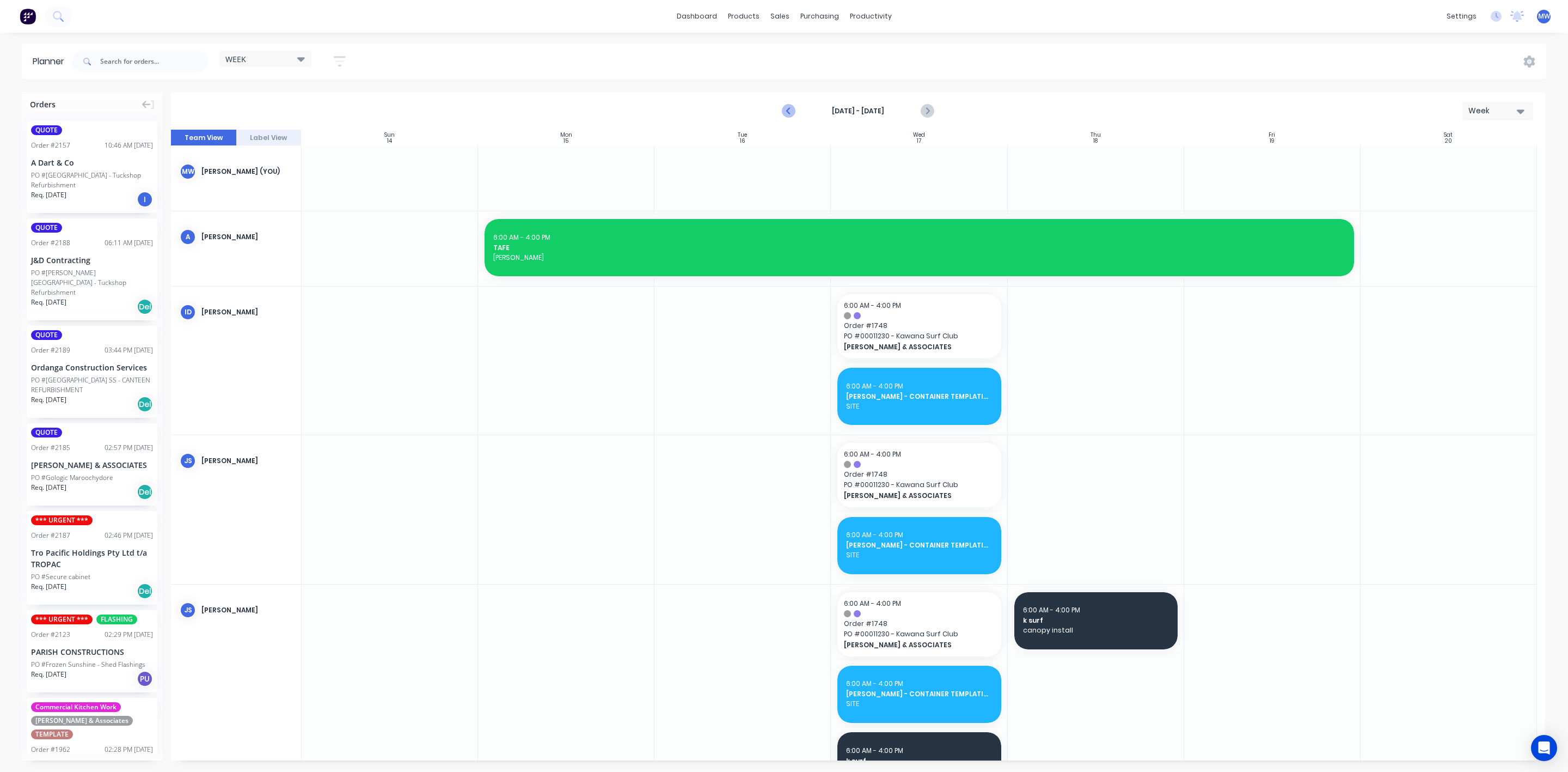
click at [794, 113] on icon "Previous page" at bounding box center [788, 111] width 13 height 13
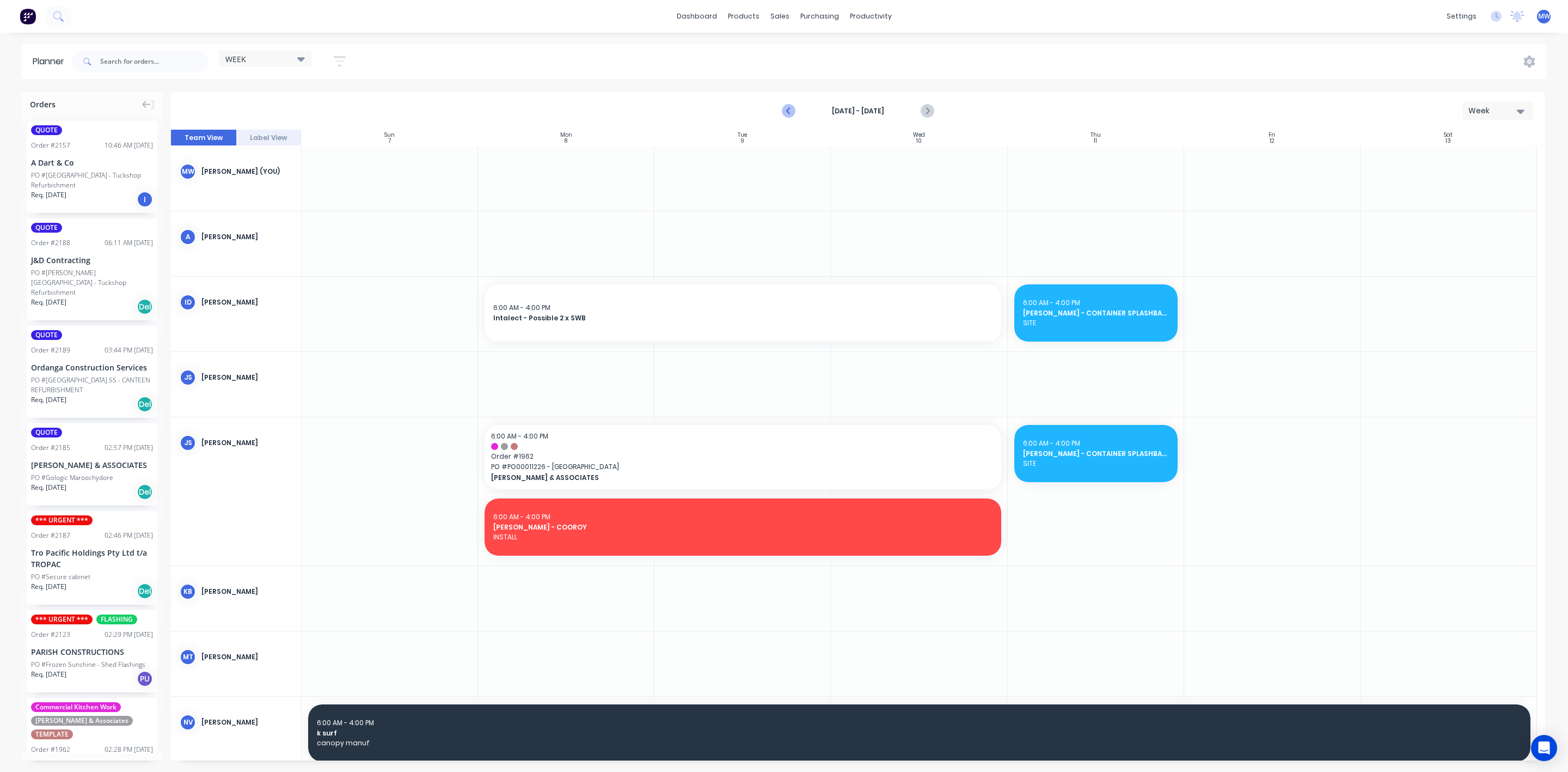
click at [791, 114] on icon "Previous page" at bounding box center [788, 111] width 13 height 13
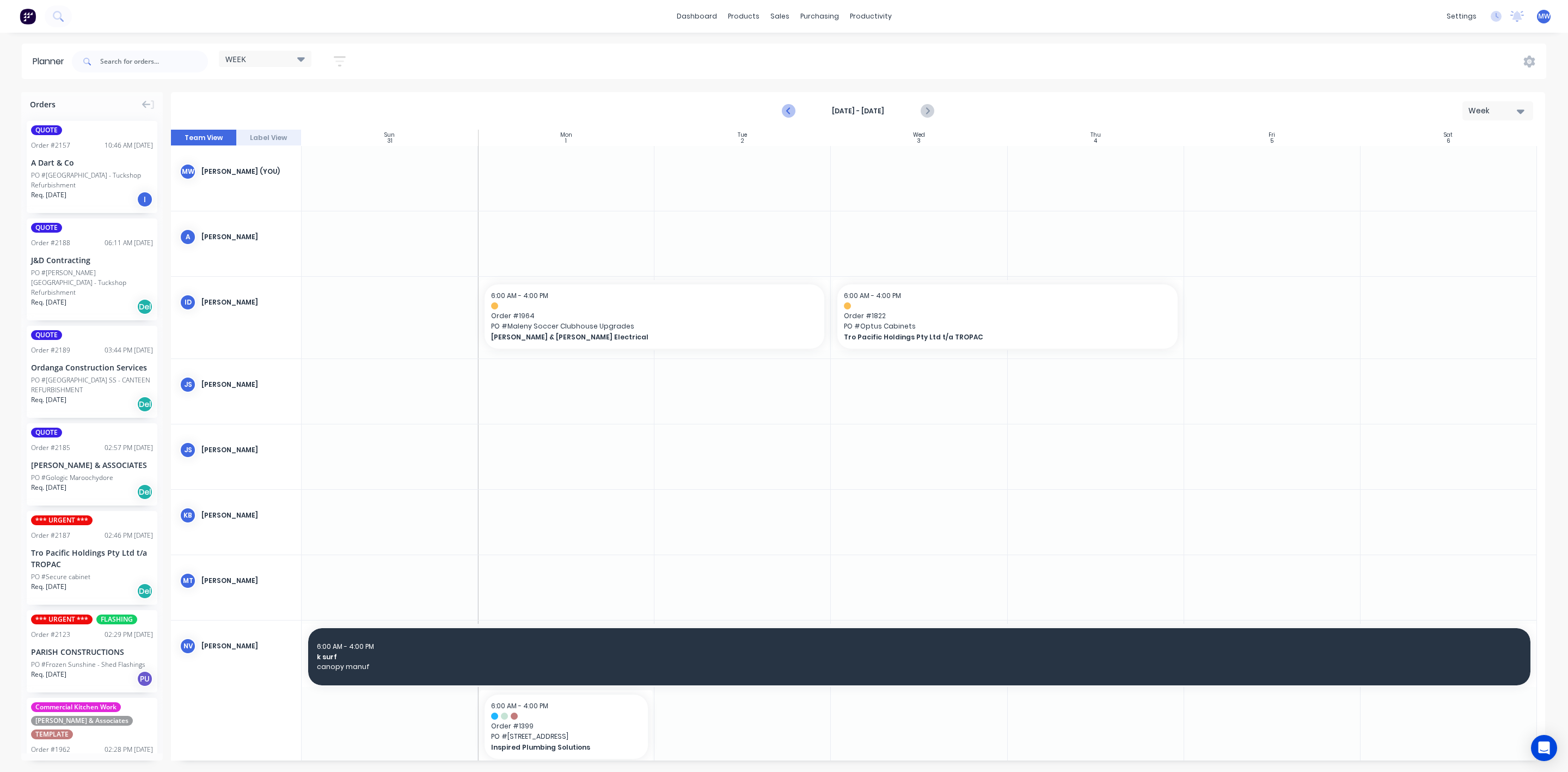
click at [786, 114] on icon "Previous page" at bounding box center [788, 111] width 13 height 13
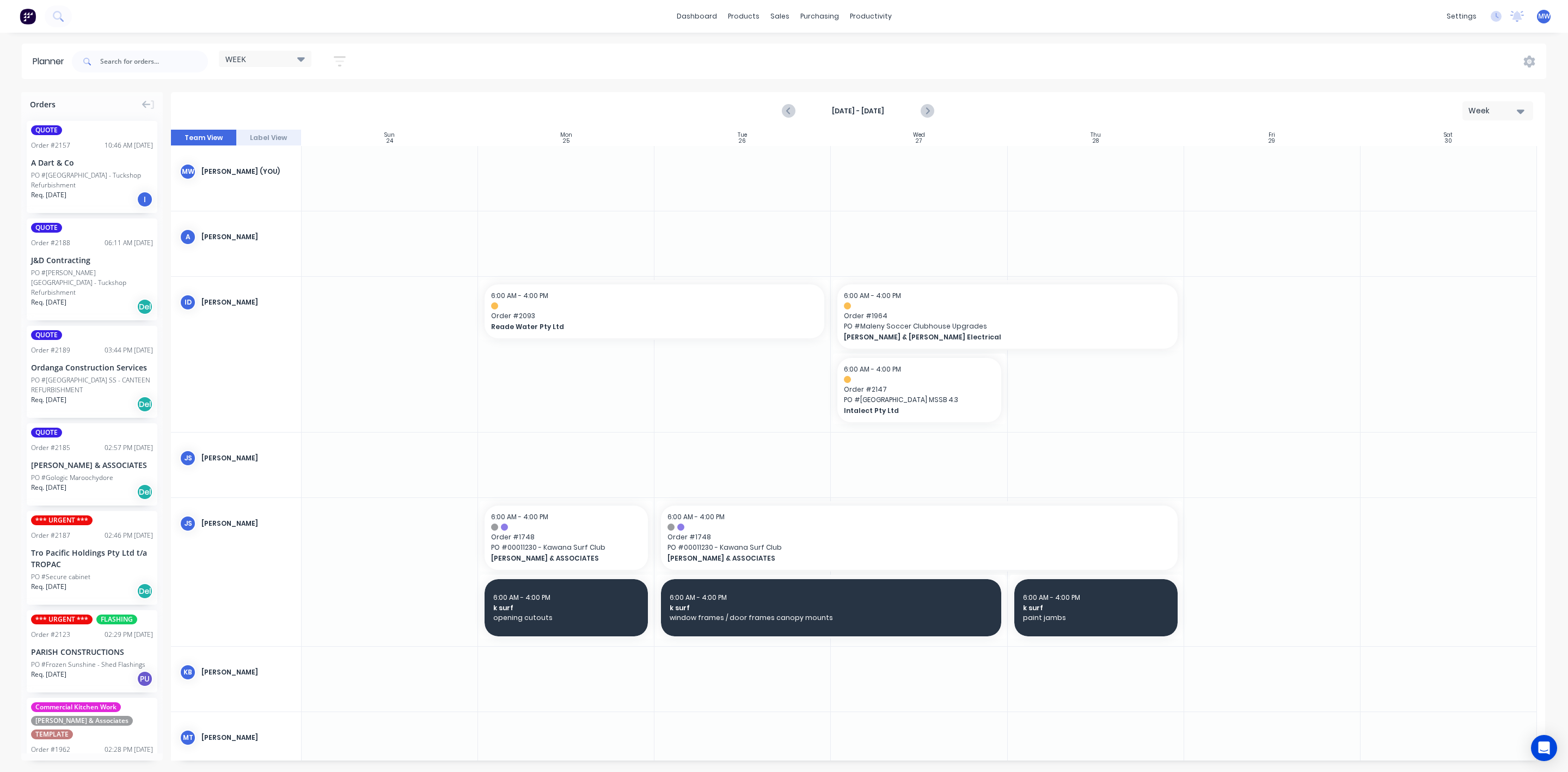
click at [278, 95] on div "Aug 24th - Aug 30th Week" at bounding box center [858, 111] width 1372 height 36
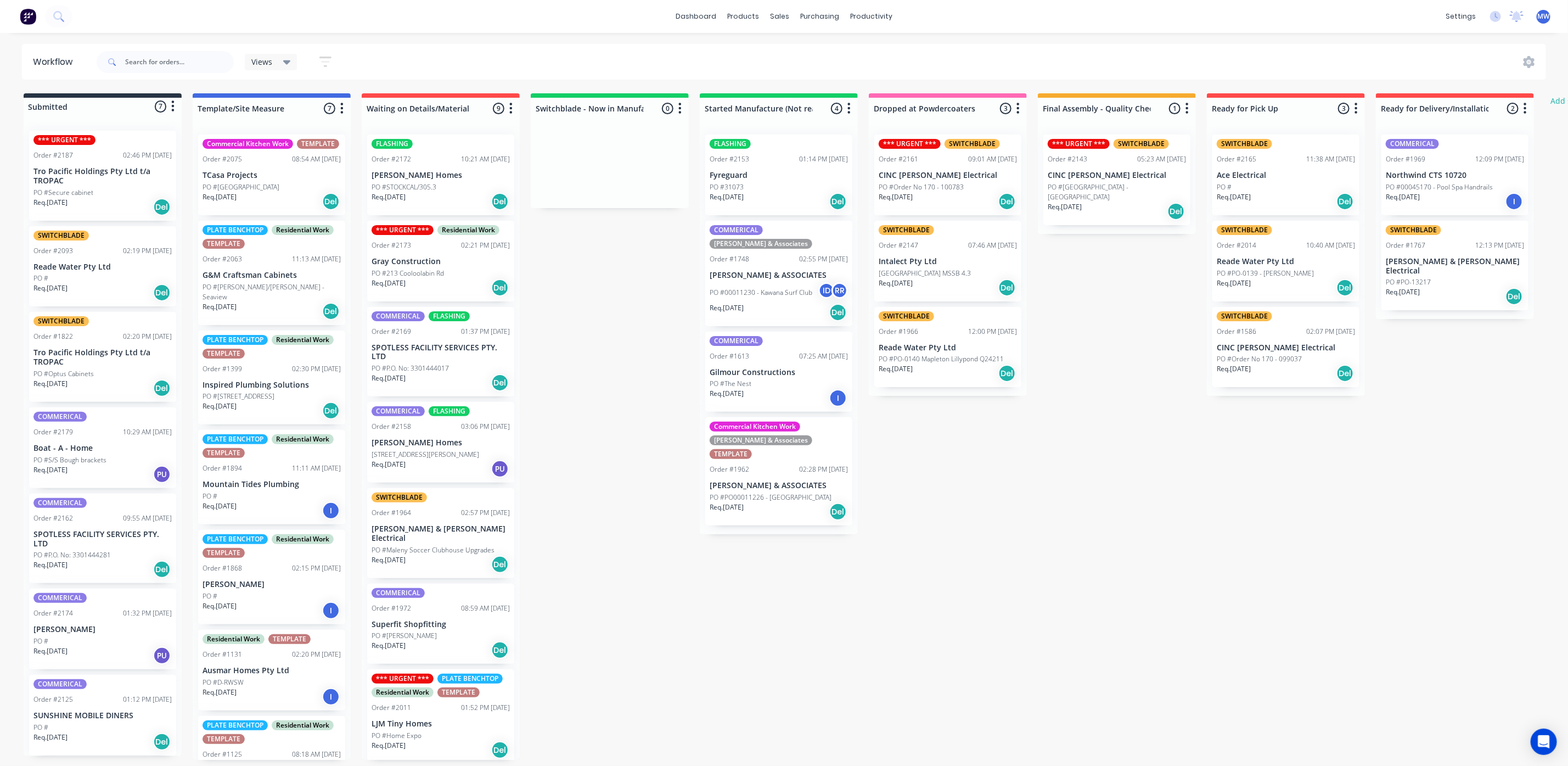
click at [794, 503] on div "Req. 01/09/25 Del" at bounding box center [779, 512] width 139 height 19
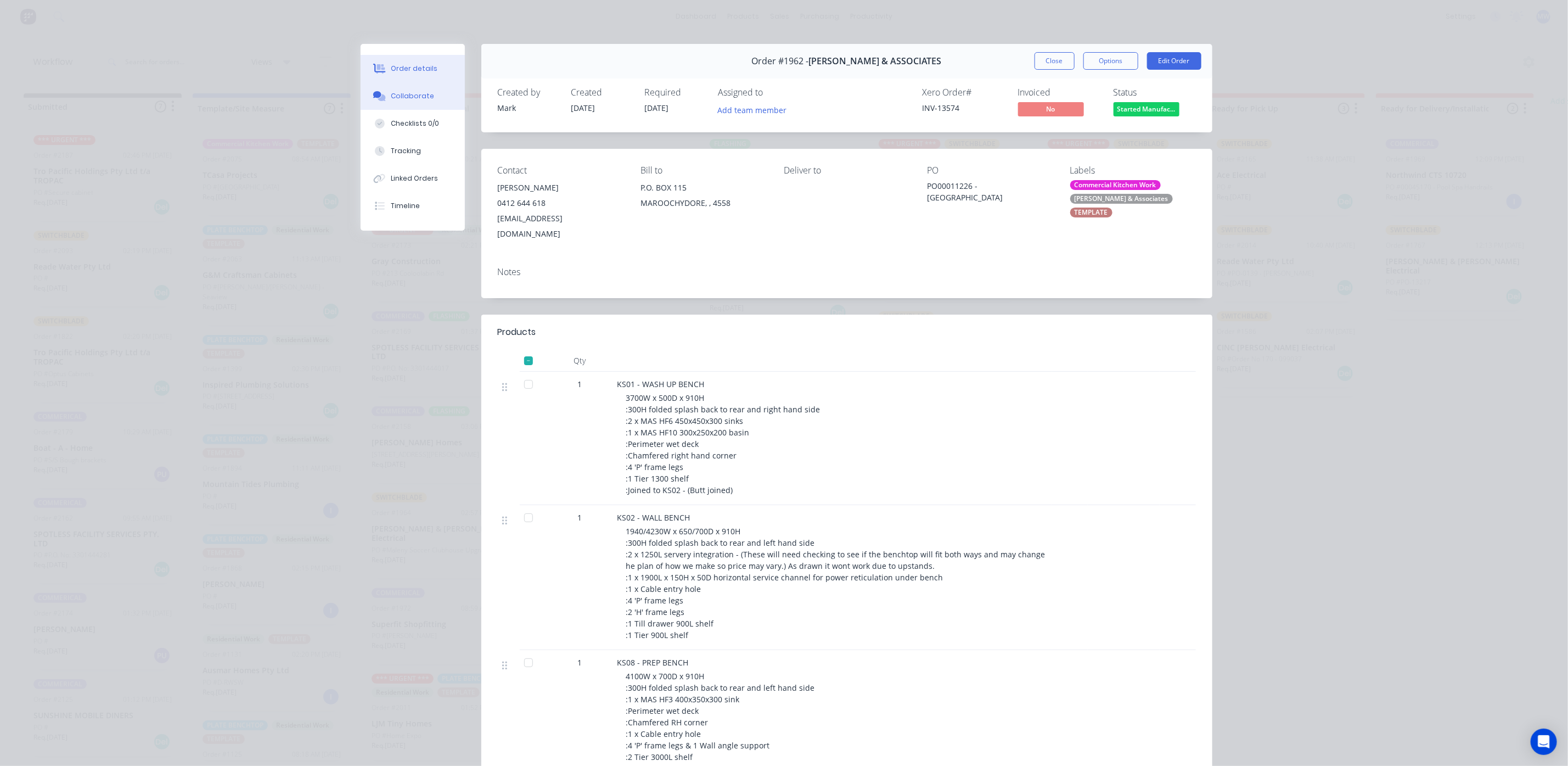
click at [411, 96] on div "Collaborate" at bounding box center [412, 96] width 43 height 10
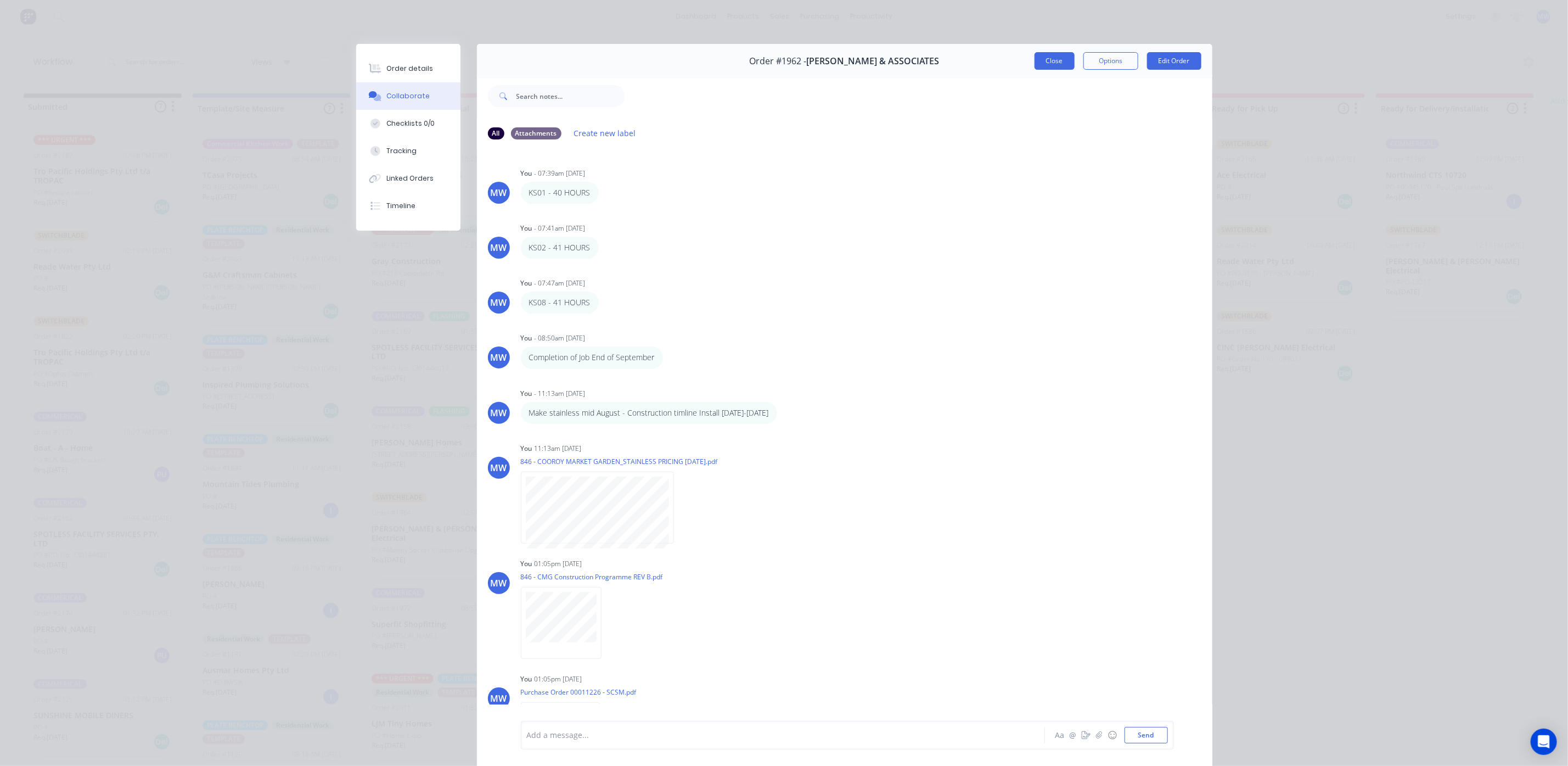
click at [1036, 59] on button "Close" at bounding box center [1055, 61] width 40 height 18
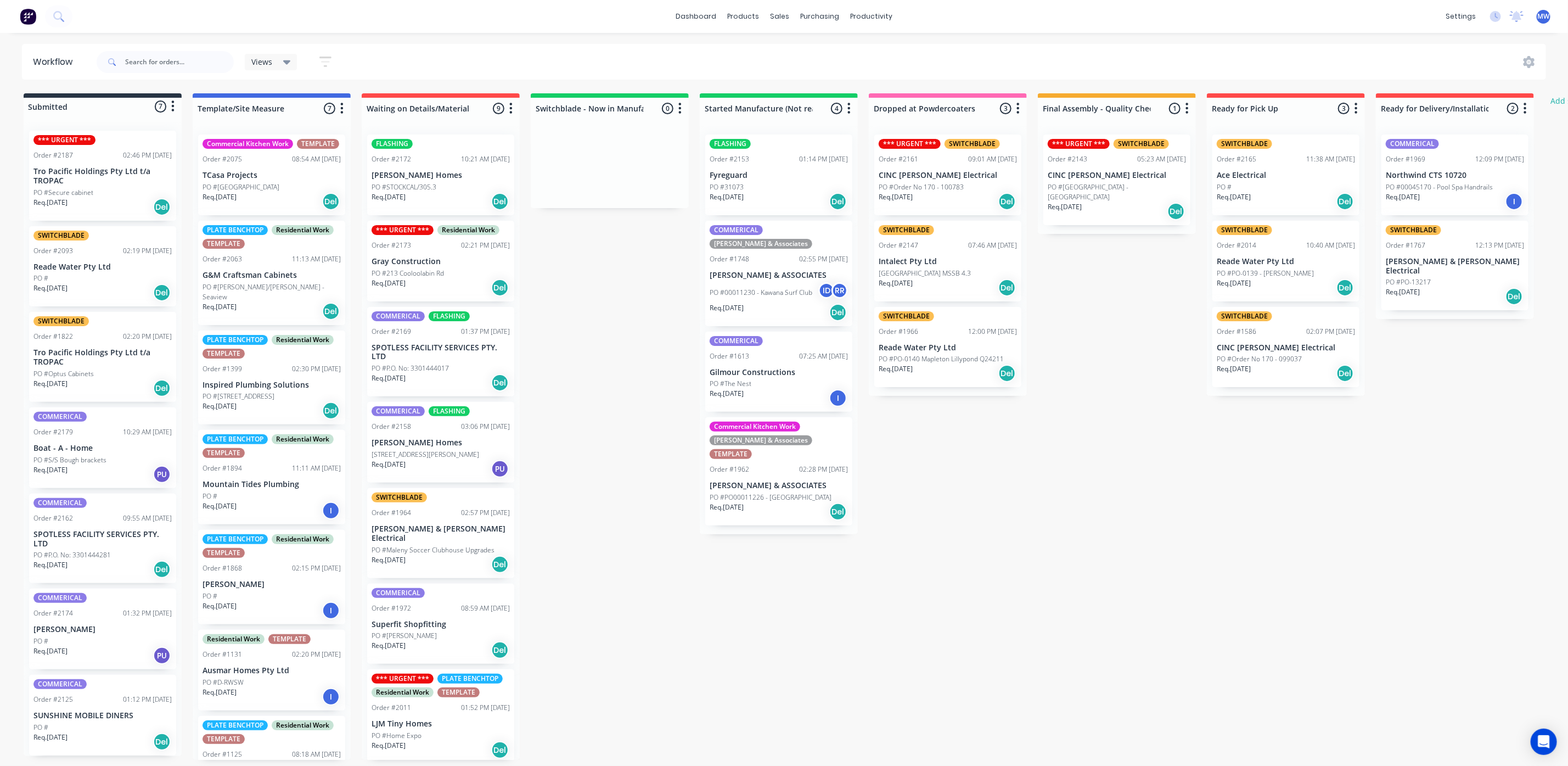
click at [101, 631] on p "Bill Browne" at bounding box center [103, 628] width 139 height 9
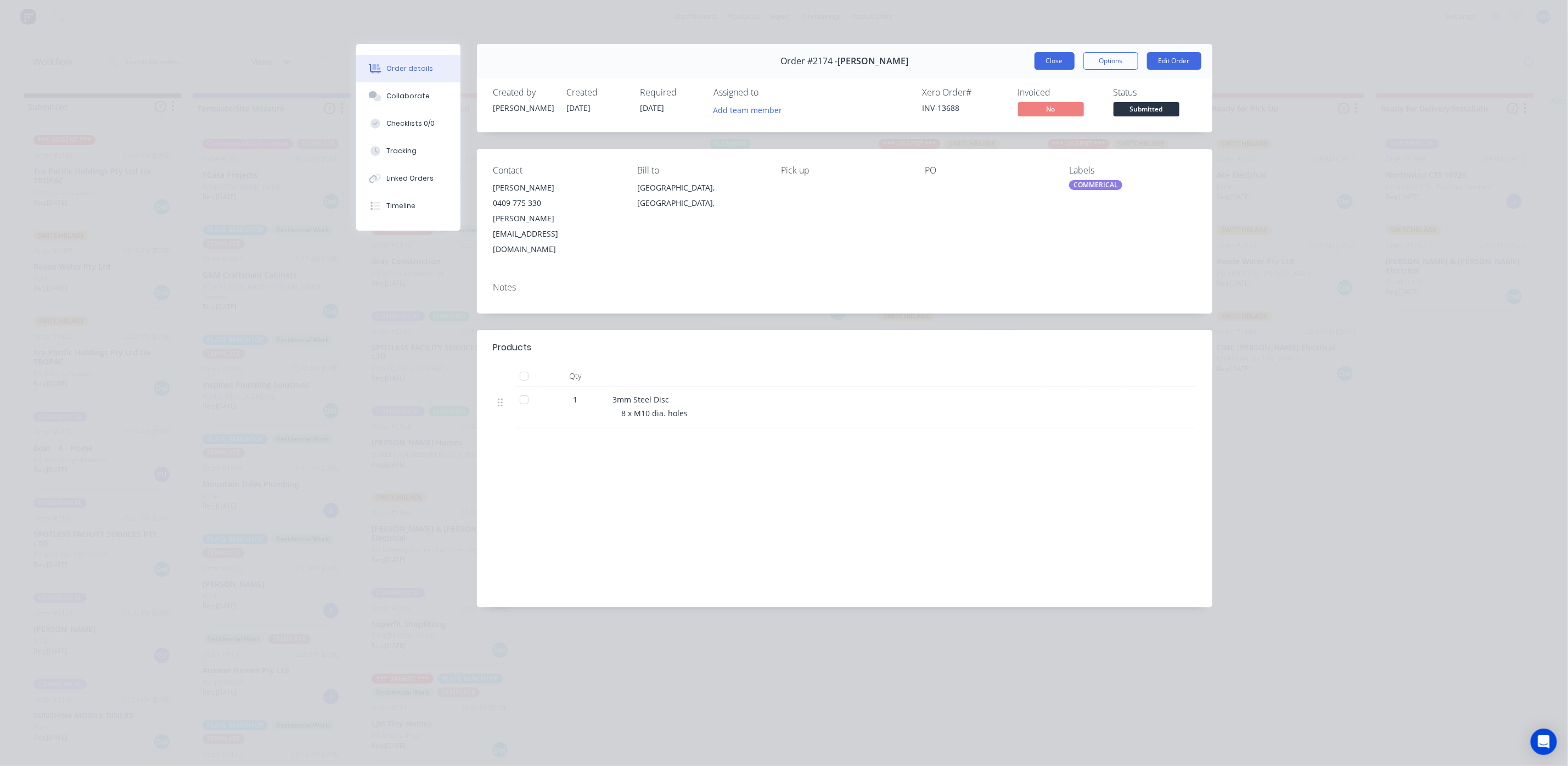
click at [1054, 60] on button "Close" at bounding box center [1055, 61] width 40 height 18
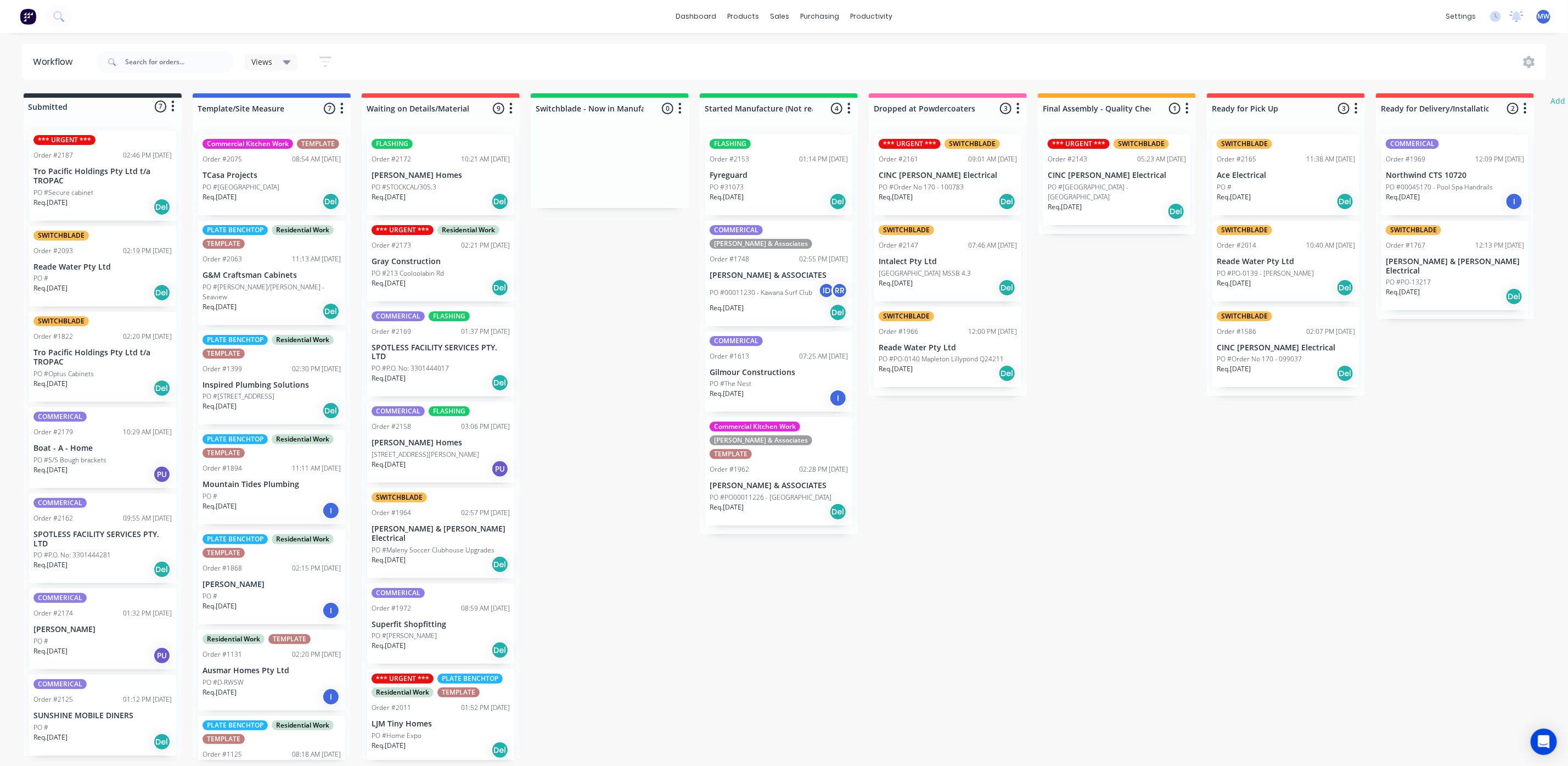
click at [72, 189] on p "PO #Secure cabinet" at bounding box center [64, 192] width 60 height 10
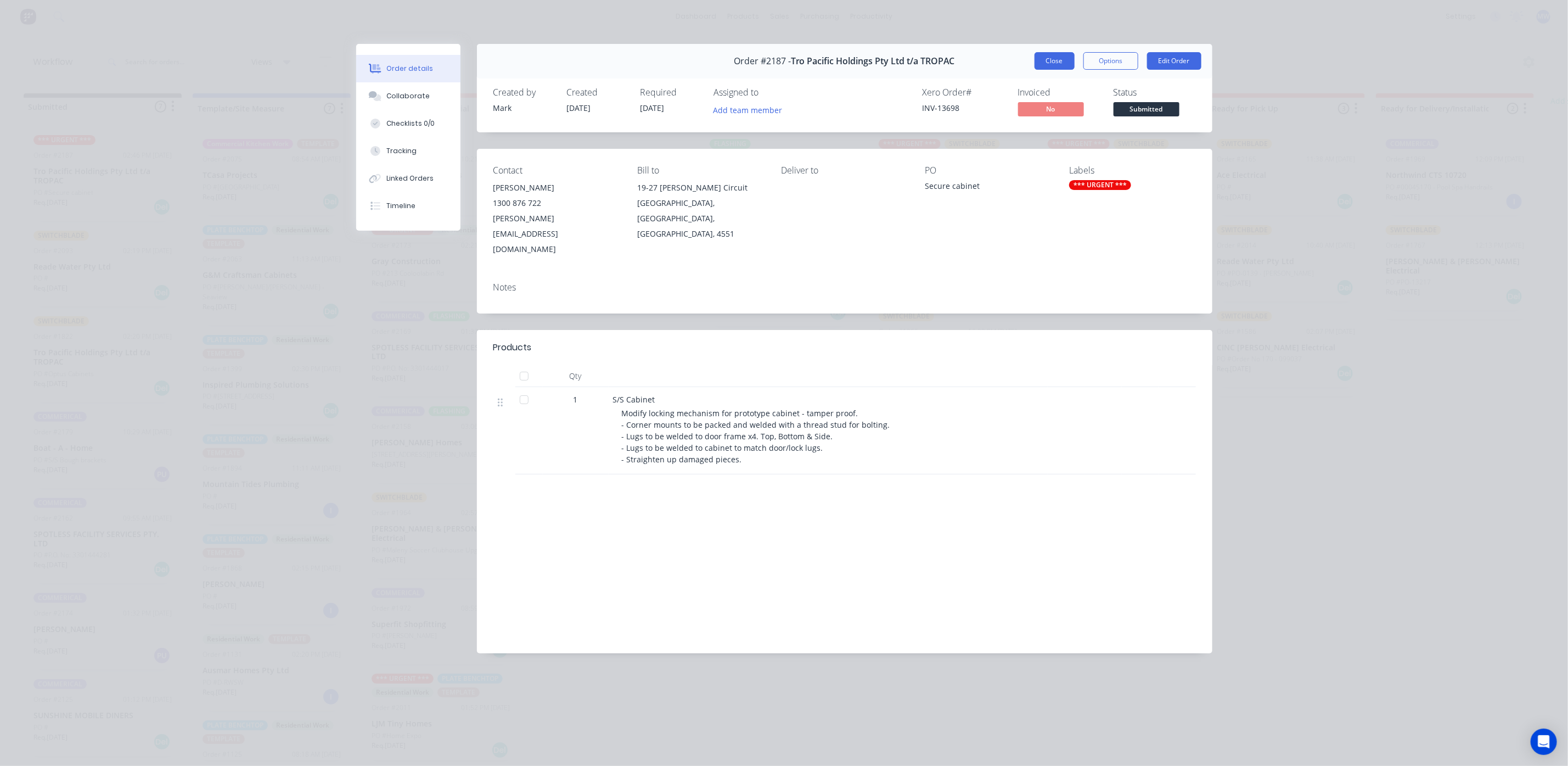
click at [1041, 58] on button "Close" at bounding box center [1055, 61] width 40 height 18
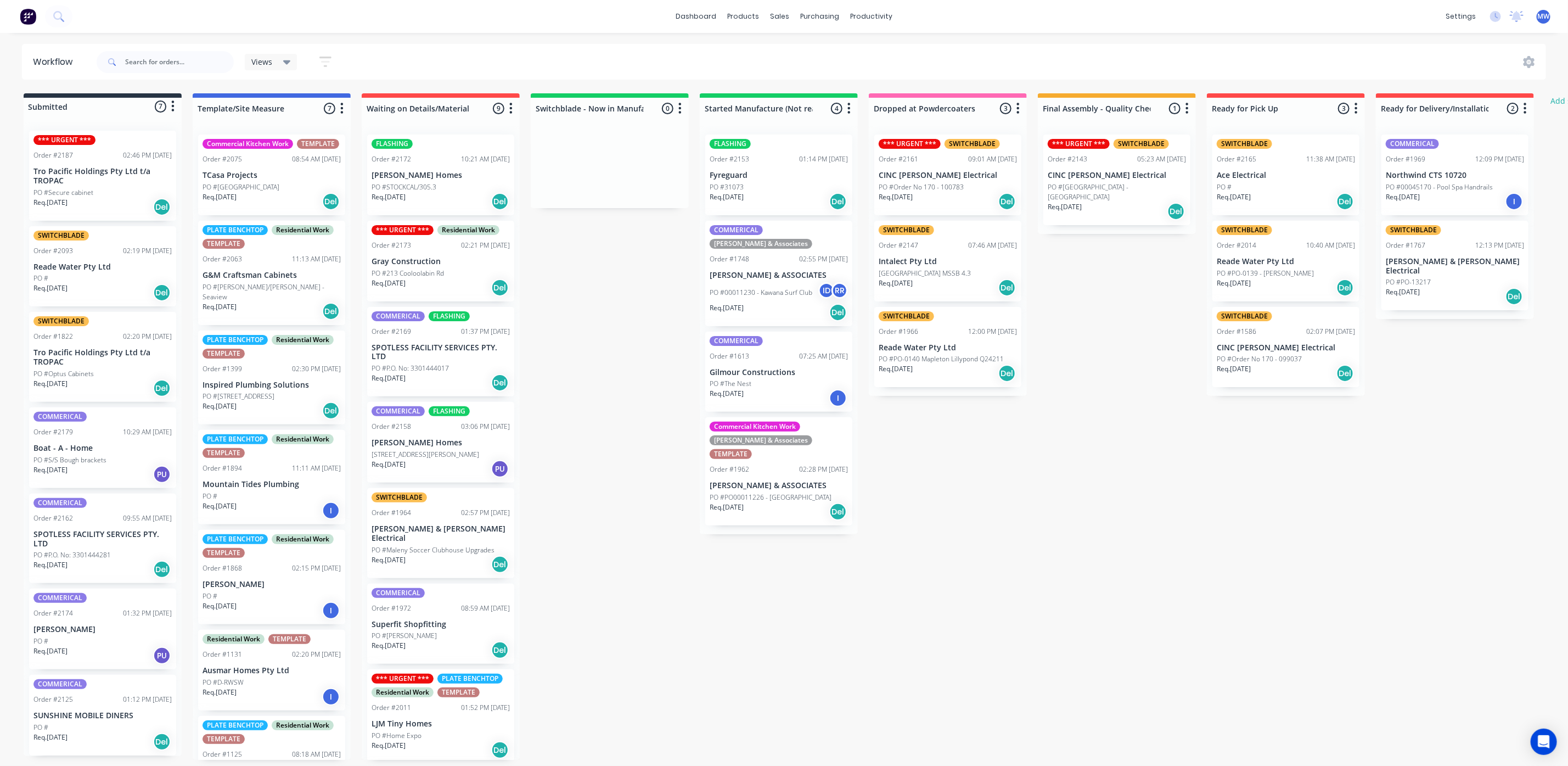
click at [108, 467] on div "Req. 13/08/25 PU" at bounding box center [103, 474] width 139 height 19
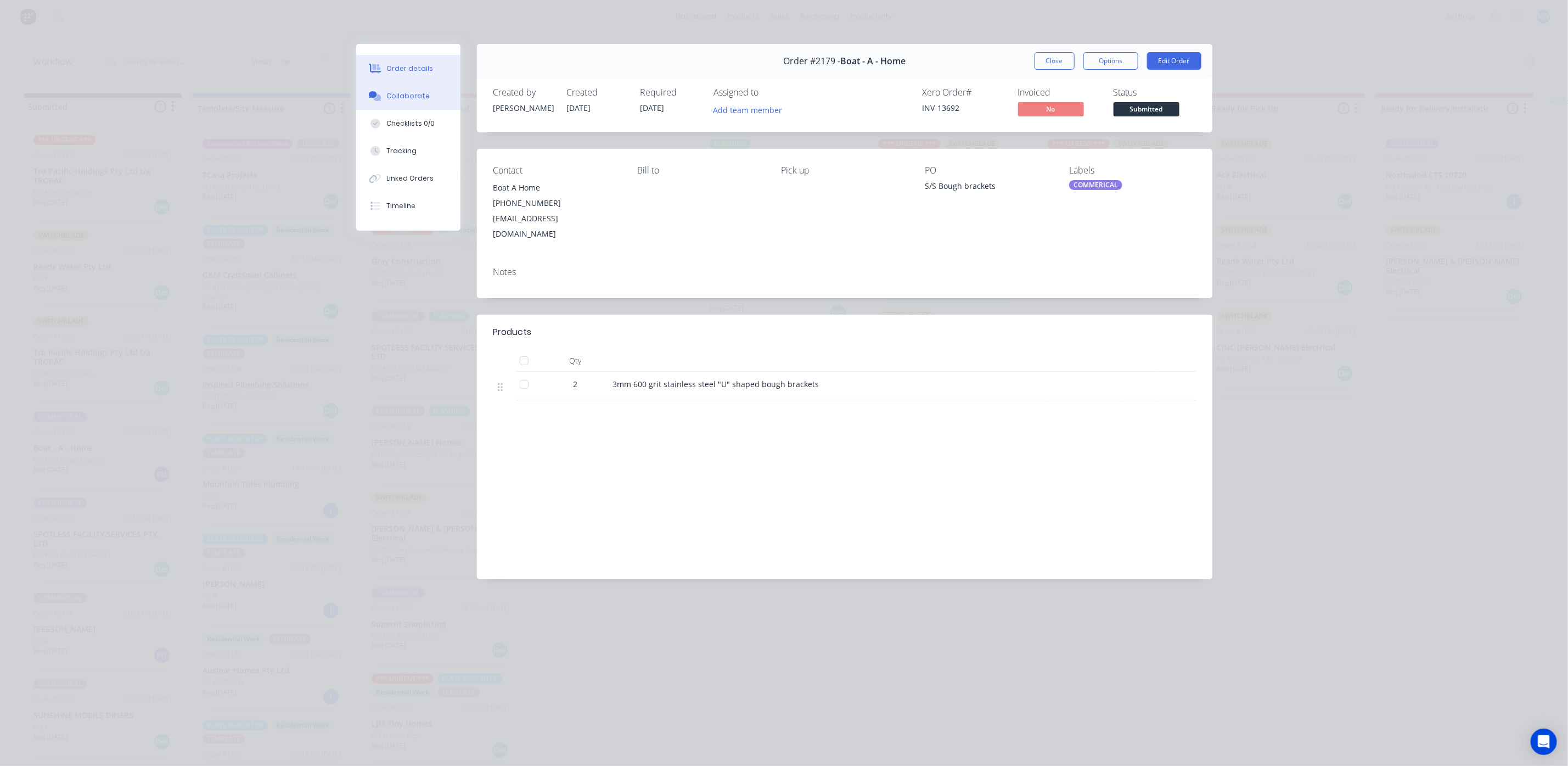
click at [410, 101] on button "Collaborate" at bounding box center [408, 97] width 105 height 28
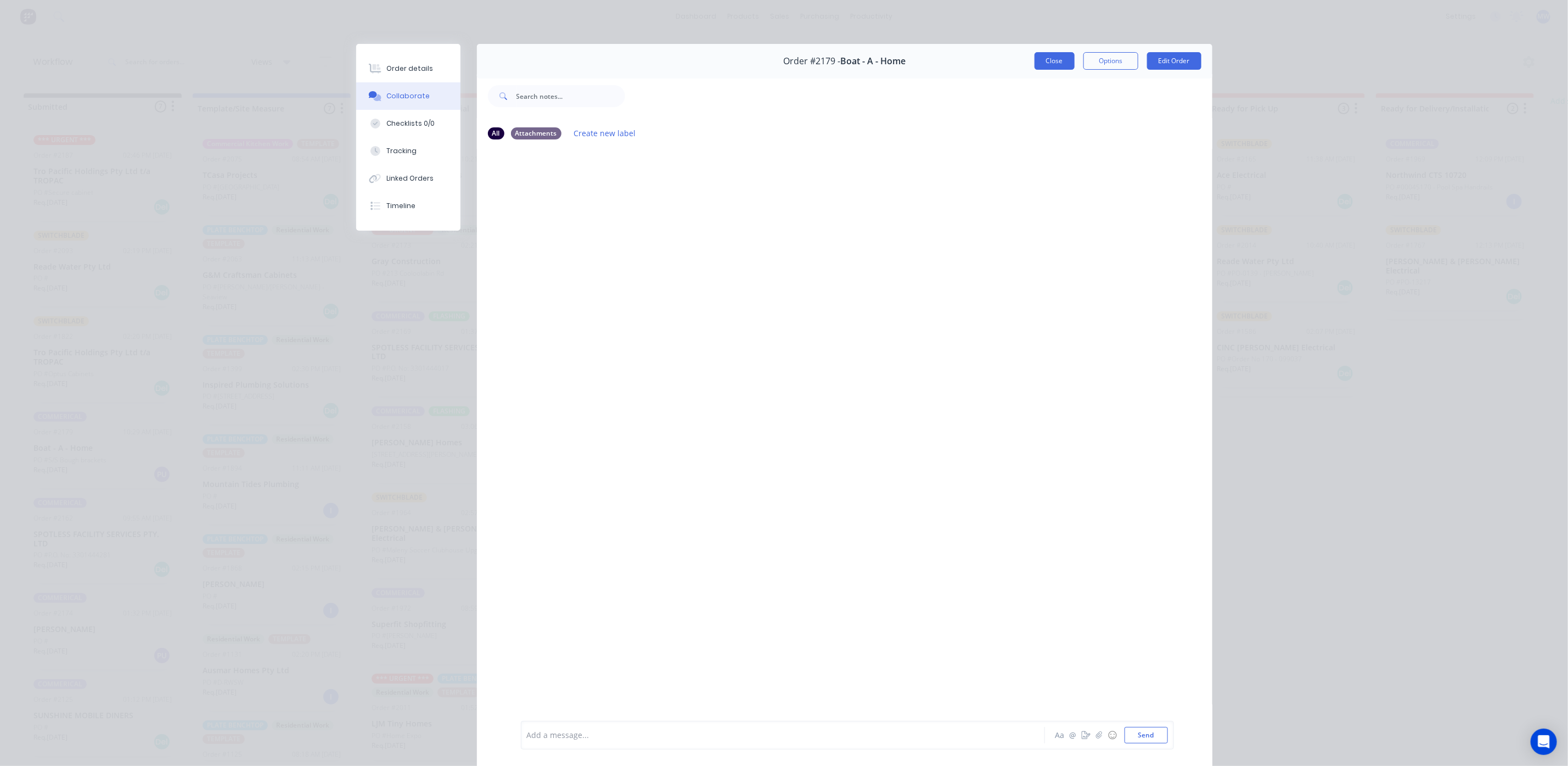
click at [1035, 59] on button "Close" at bounding box center [1055, 61] width 40 height 18
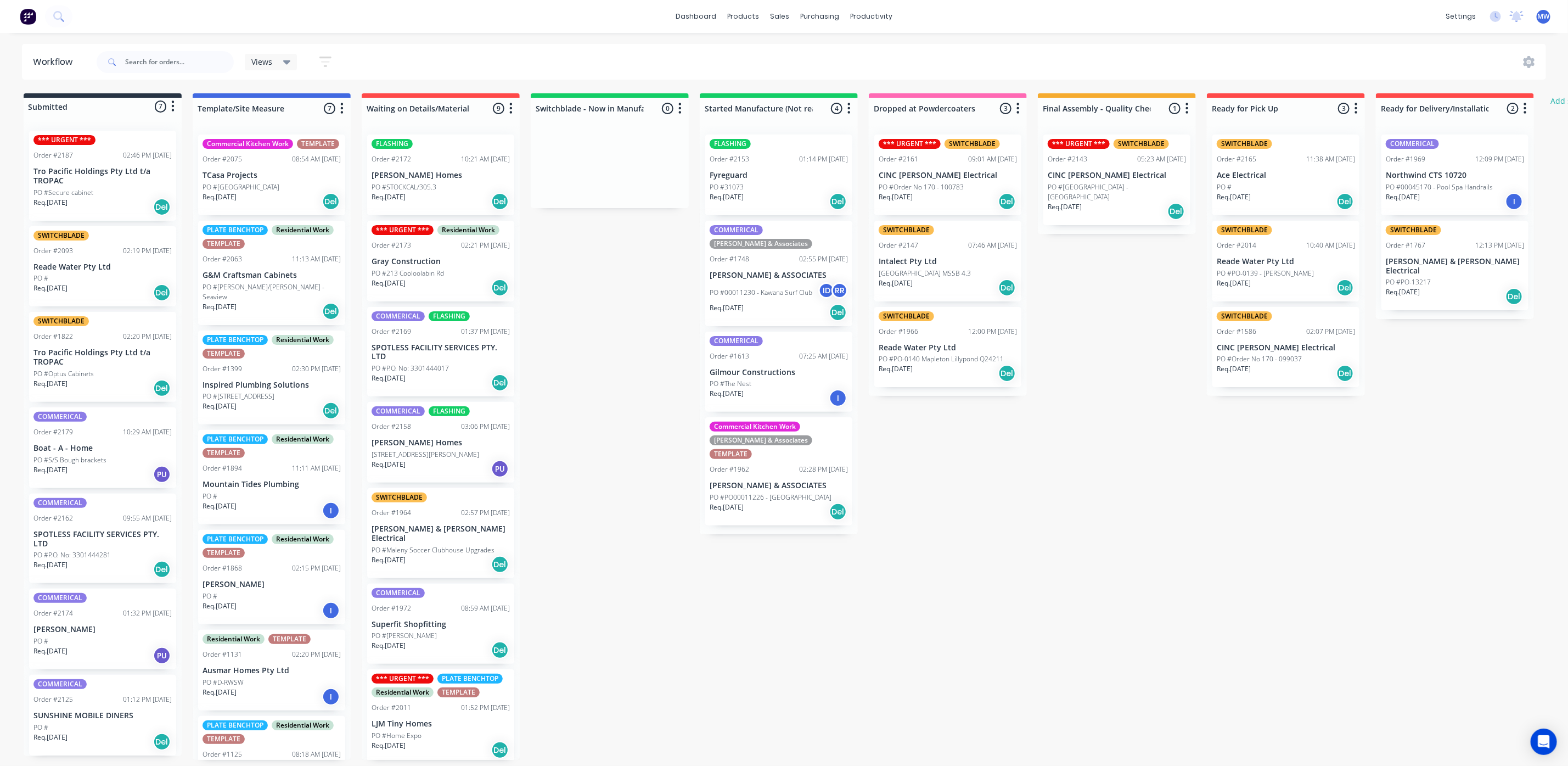
scroll to position [7, 0]
click at [106, 551] on p "PO #P.O. No: 3301444281" at bounding box center [73, 556] width 78 height 10
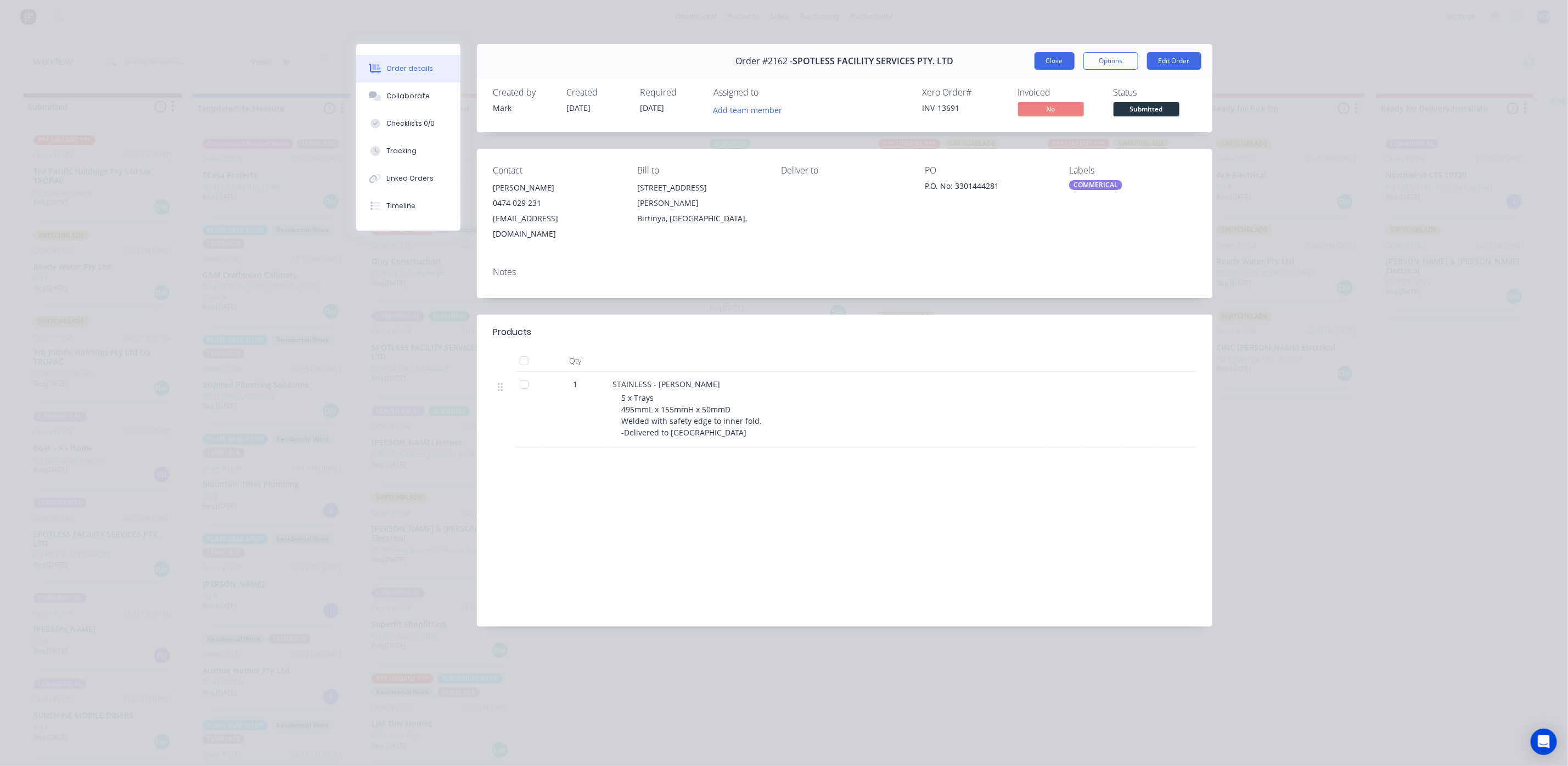
click at [1045, 55] on button "Close" at bounding box center [1055, 61] width 40 height 18
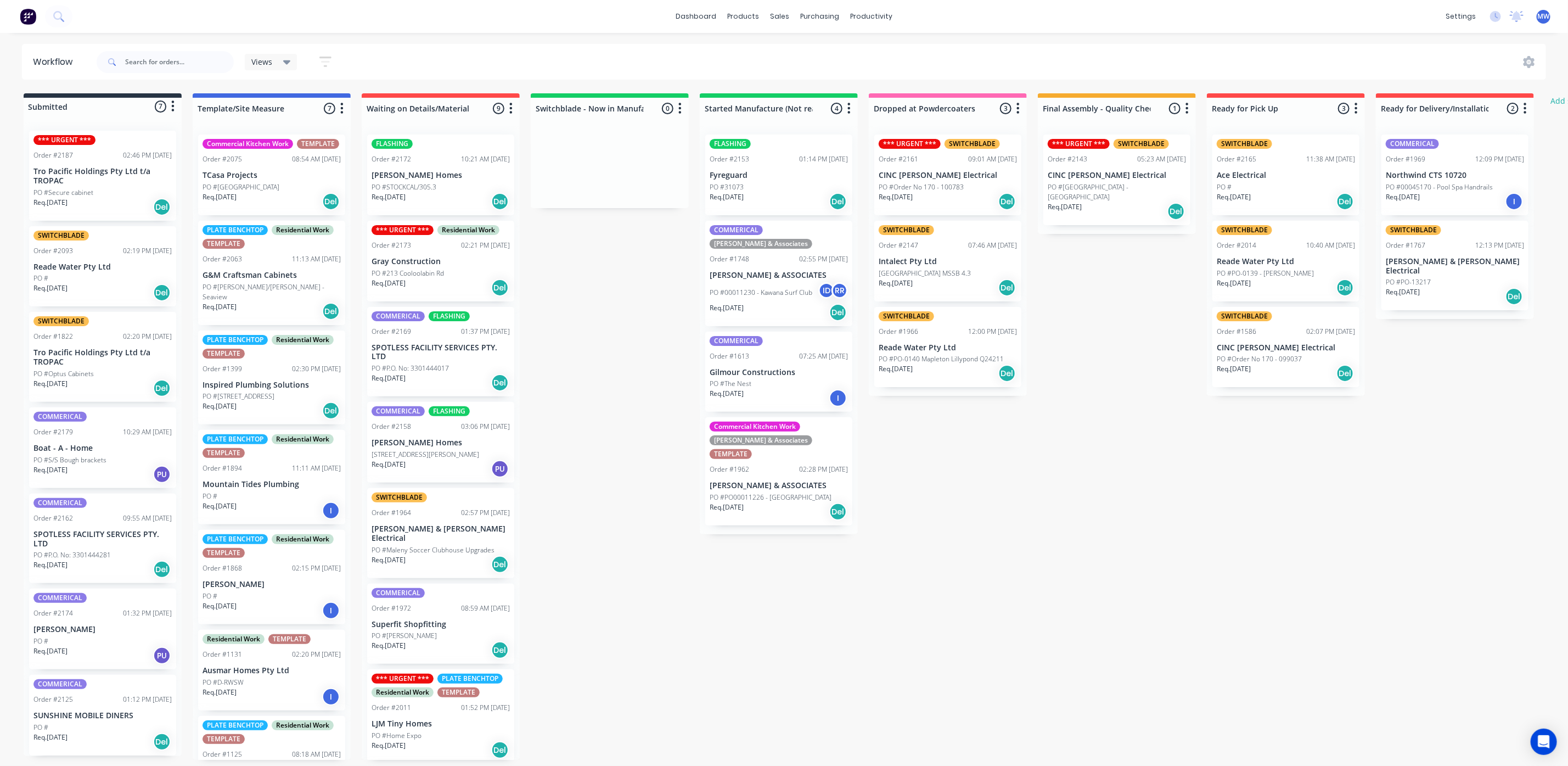
scroll to position [0, 0]
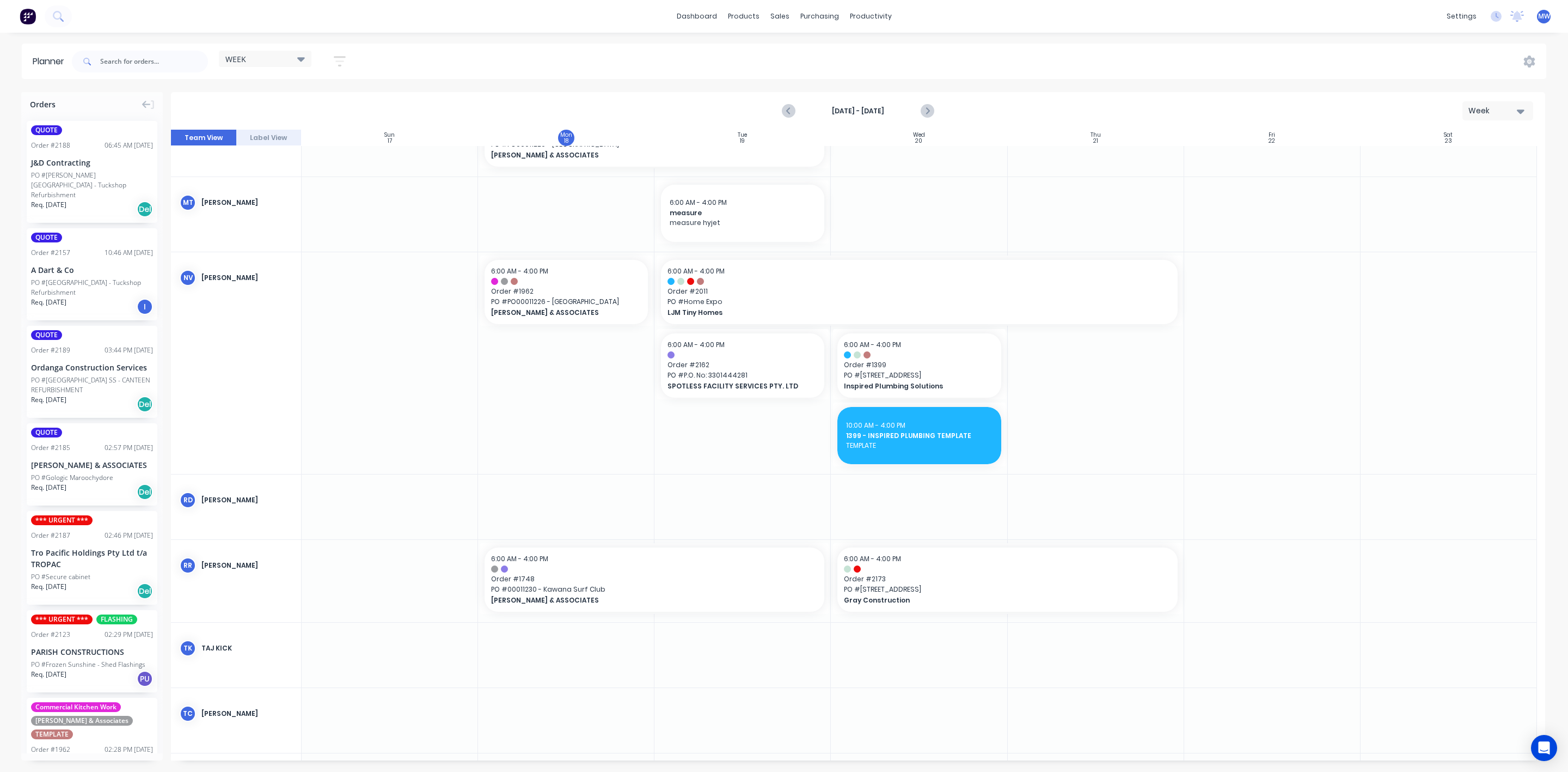
scroll to position [654, 0]
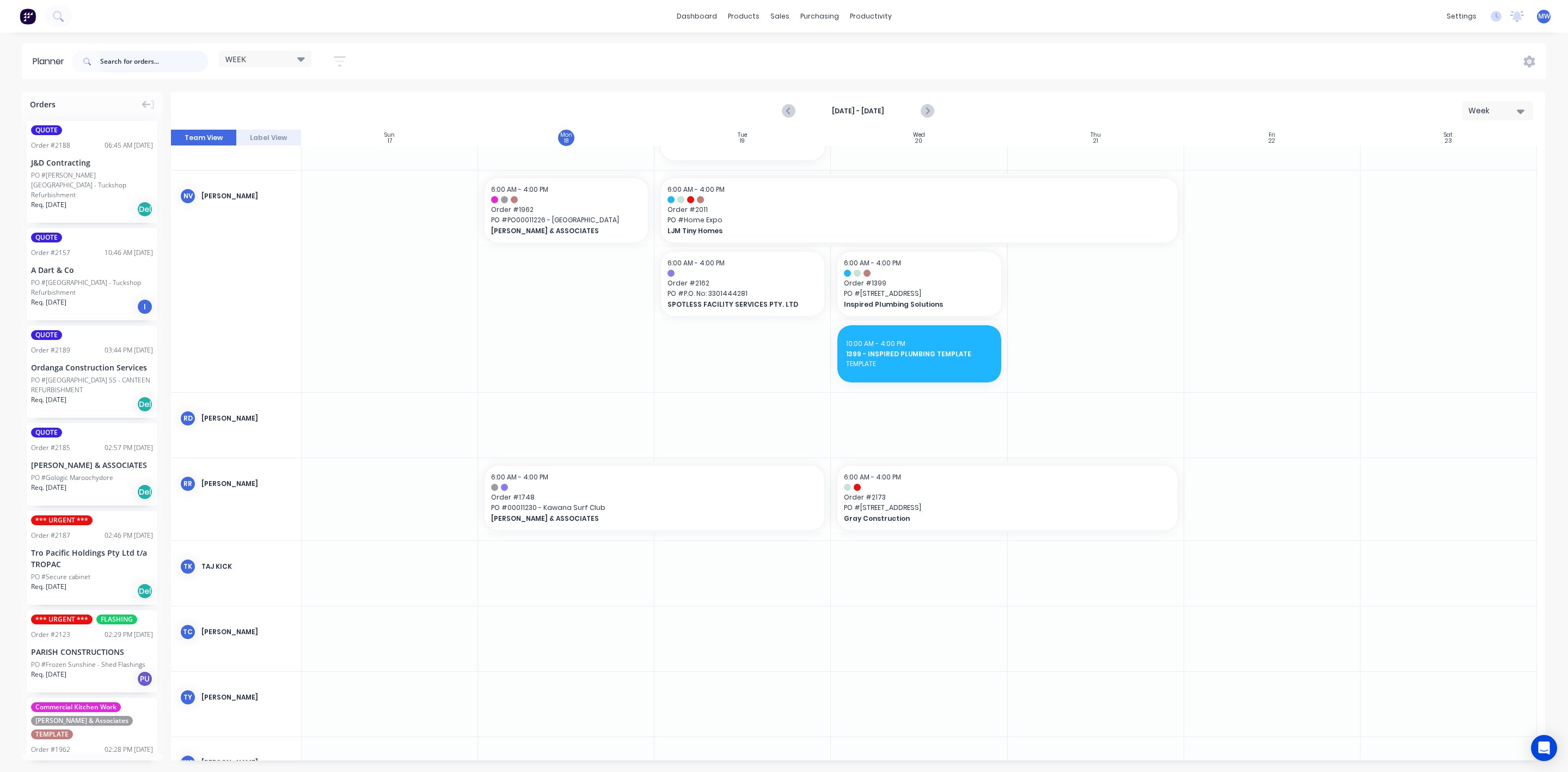
click at [135, 68] on input "text" at bounding box center [153, 61] width 108 height 22
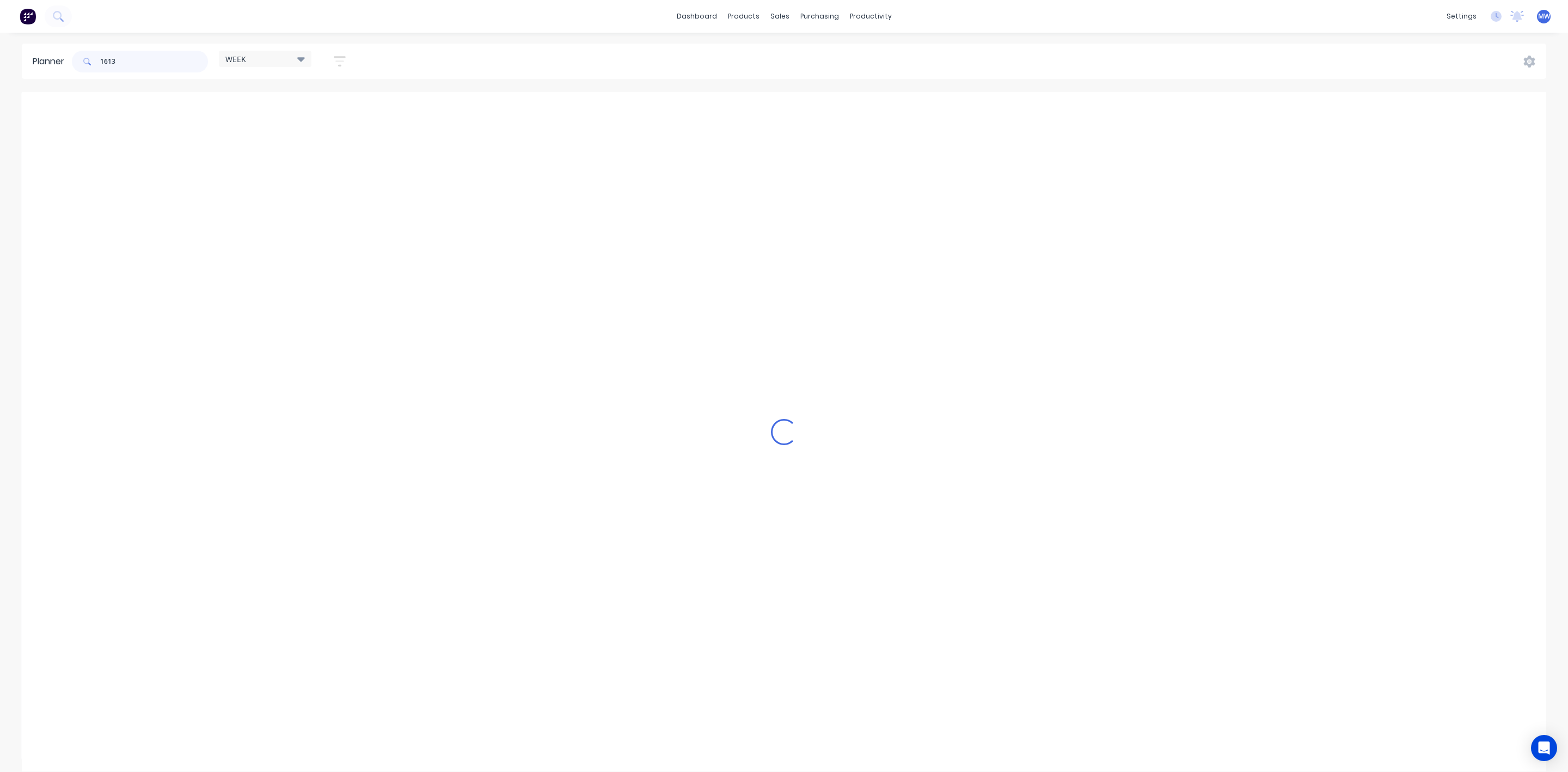
scroll to position [471, 0]
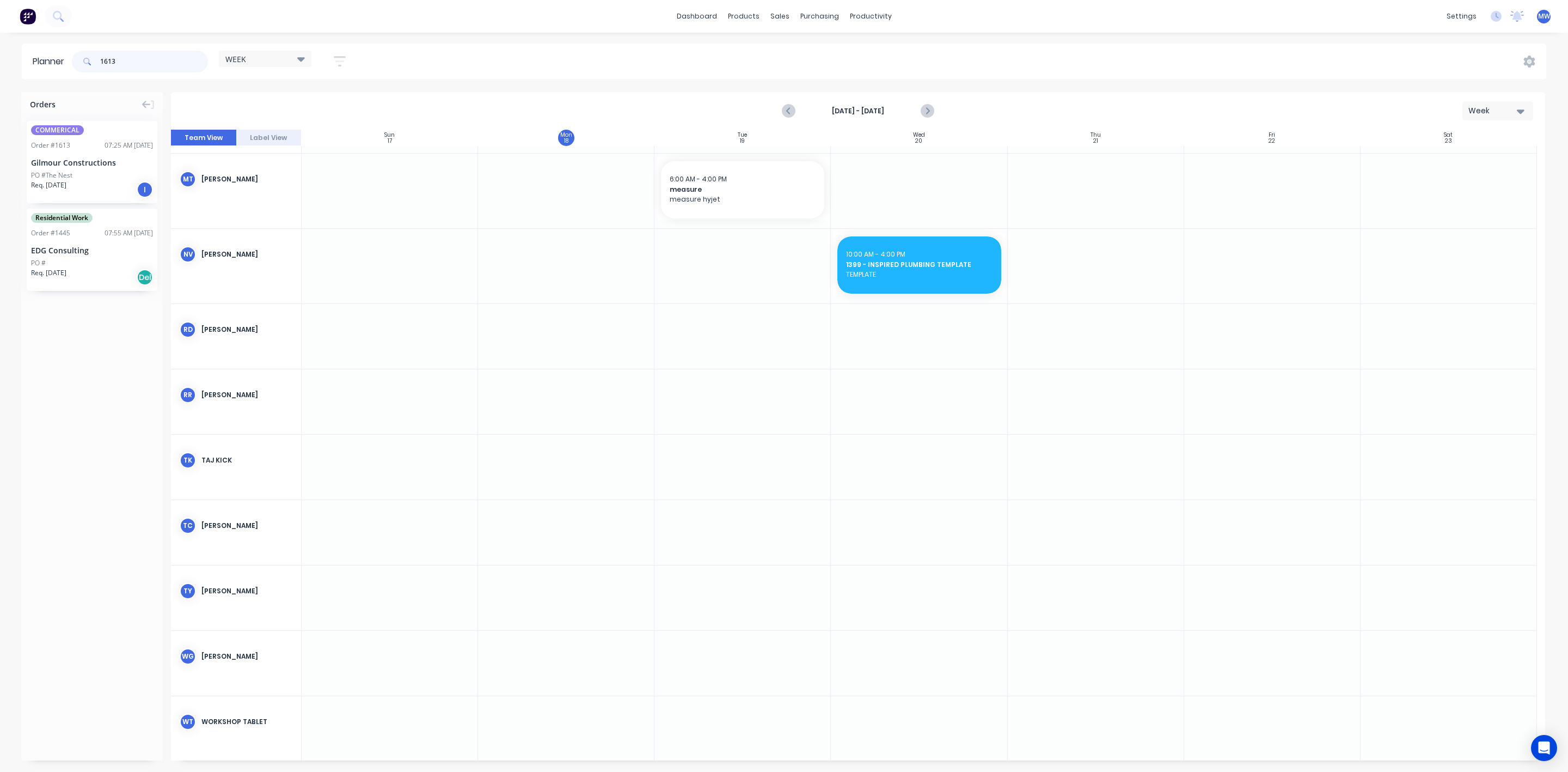
type input "1613"
drag, startPoint x: 88, startPoint y: 170, endPoint x: 542, endPoint y: 326, distance: 480.1
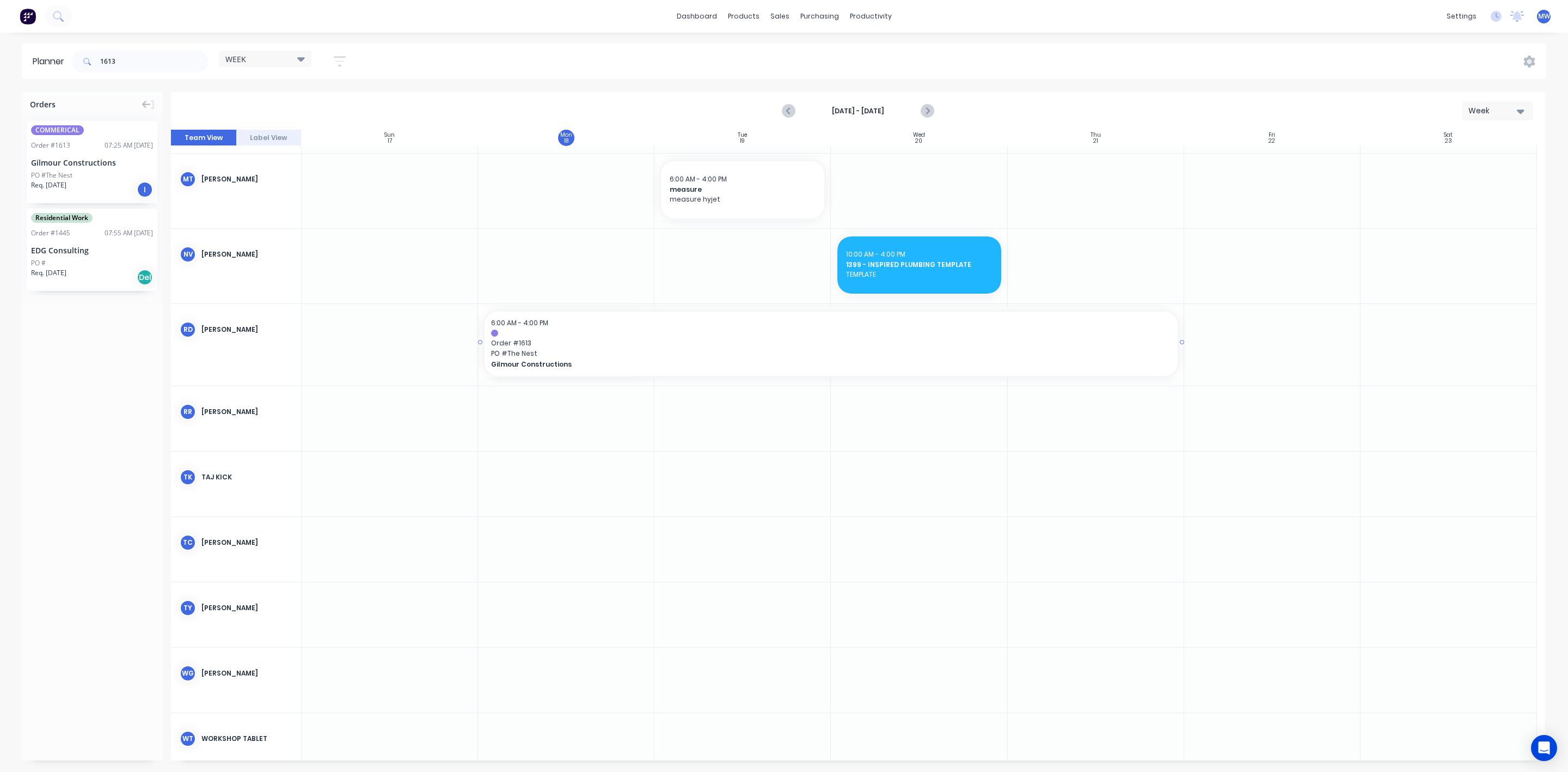
drag, startPoint x: 654, startPoint y: 344, endPoint x: 1048, endPoint y: 353, distance: 394.1
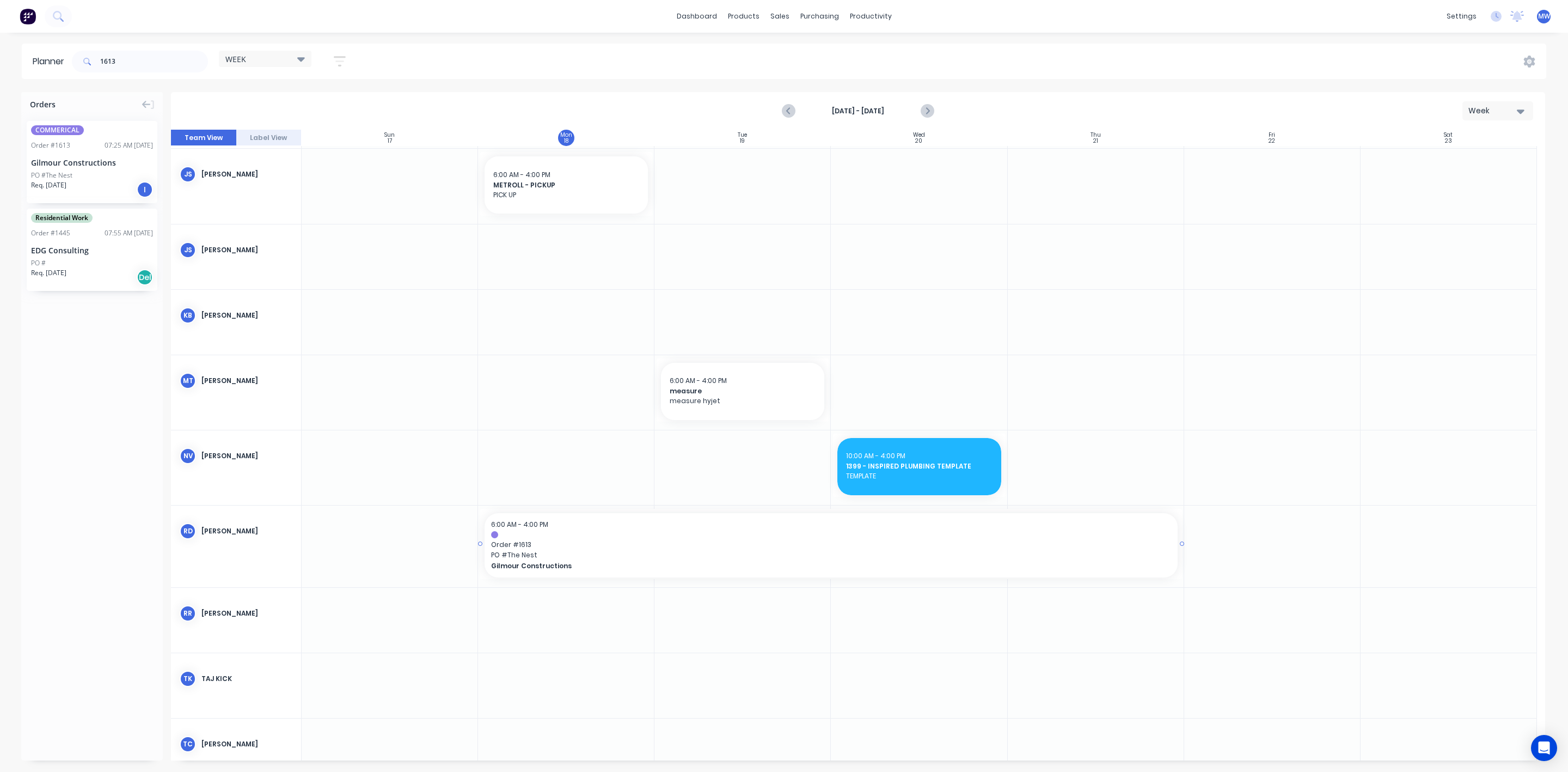
scroll to position [226, 0]
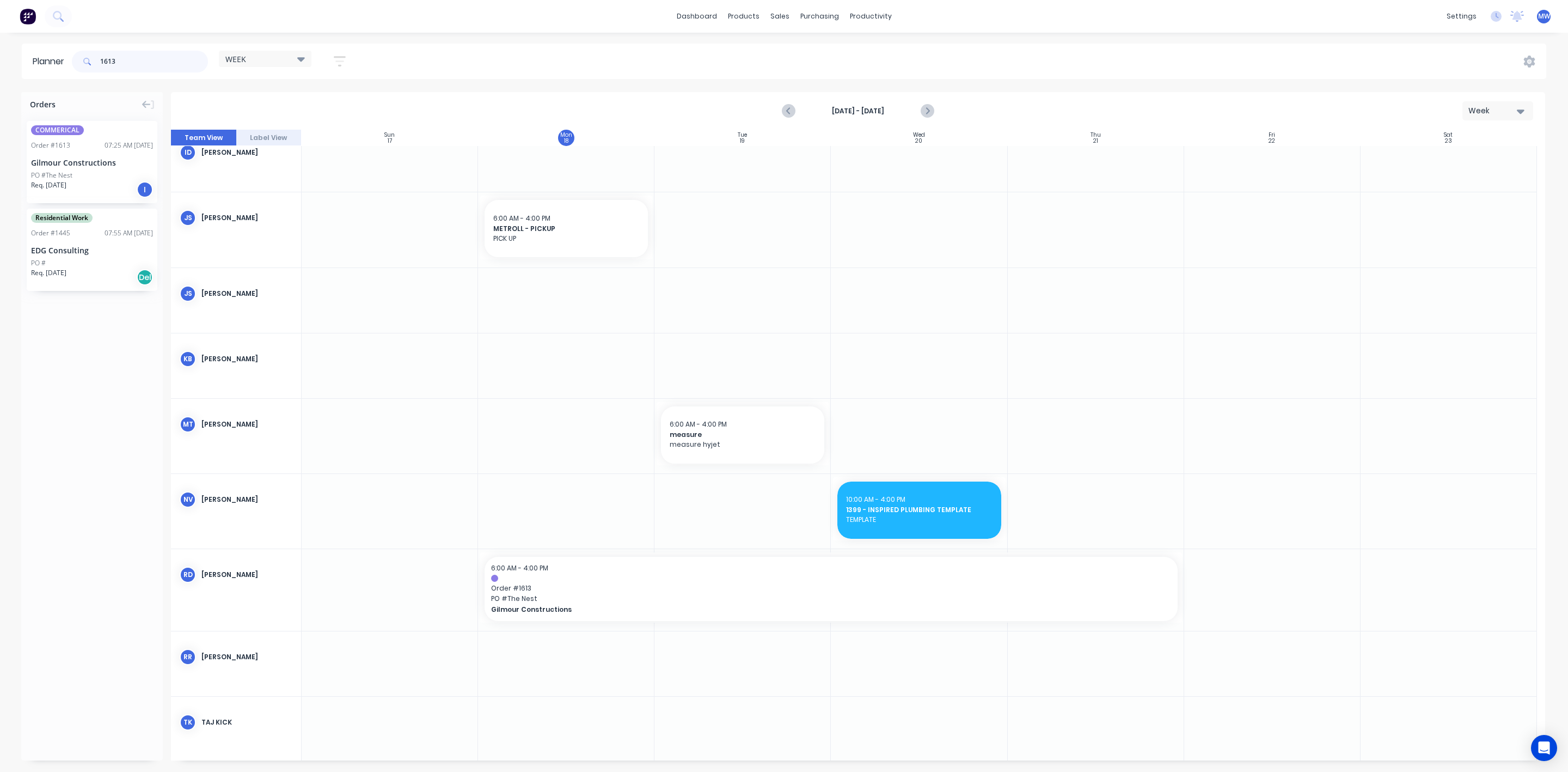
drag, startPoint x: 148, startPoint y: 56, endPoint x: 10, endPoint y: 45, distance: 138.4
click at [10, 45] on div "Planner 1613 WEEK Save new view None edit WEEK (Default) edit [PERSON_NAME] edi…" at bounding box center [784, 61] width 1568 height 36
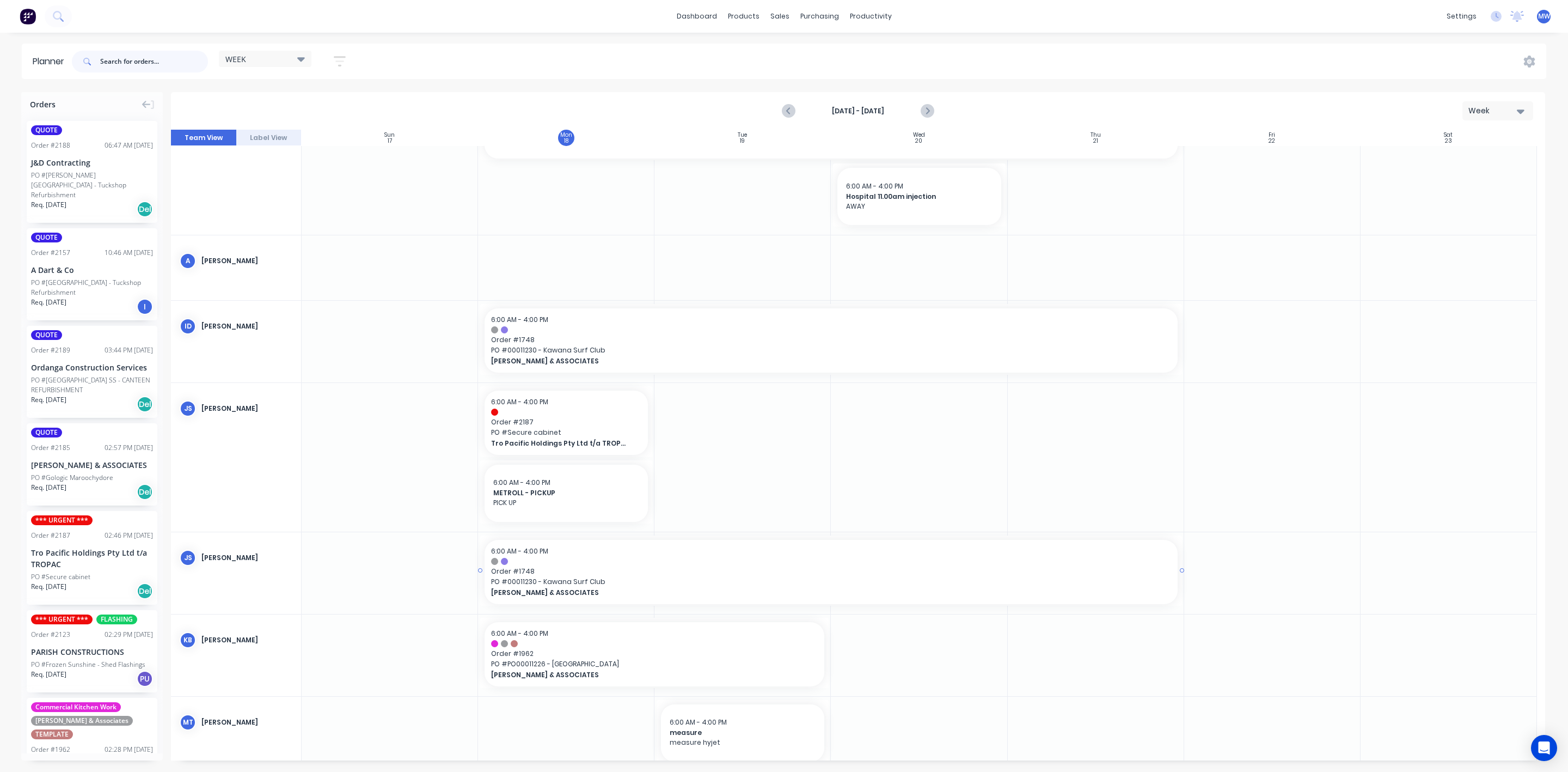
scroll to position [0, 0]
